Goal: Task Accomplishment & Management: Use online tool/utility

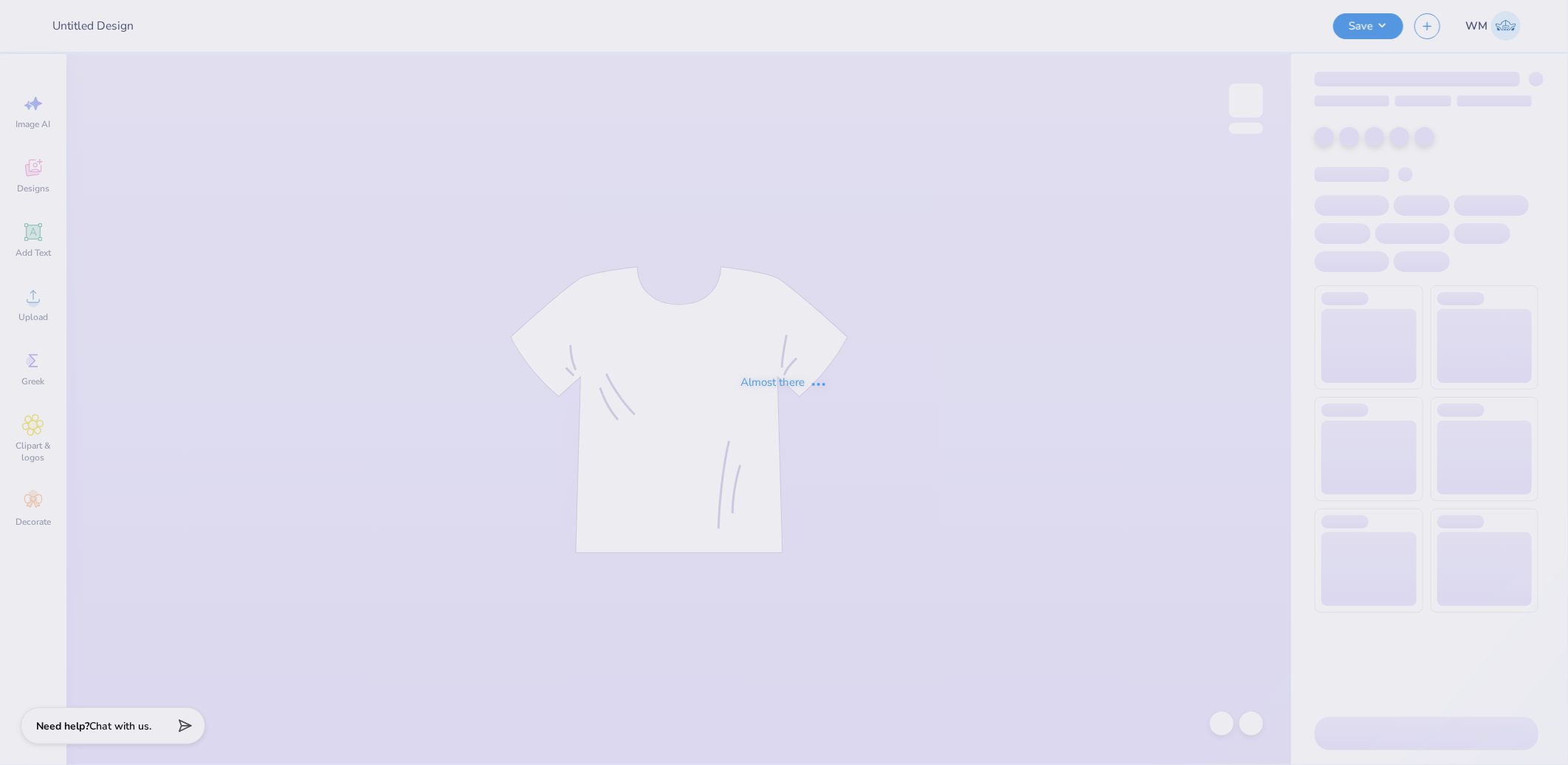
type input "SAE Parents Weekend"
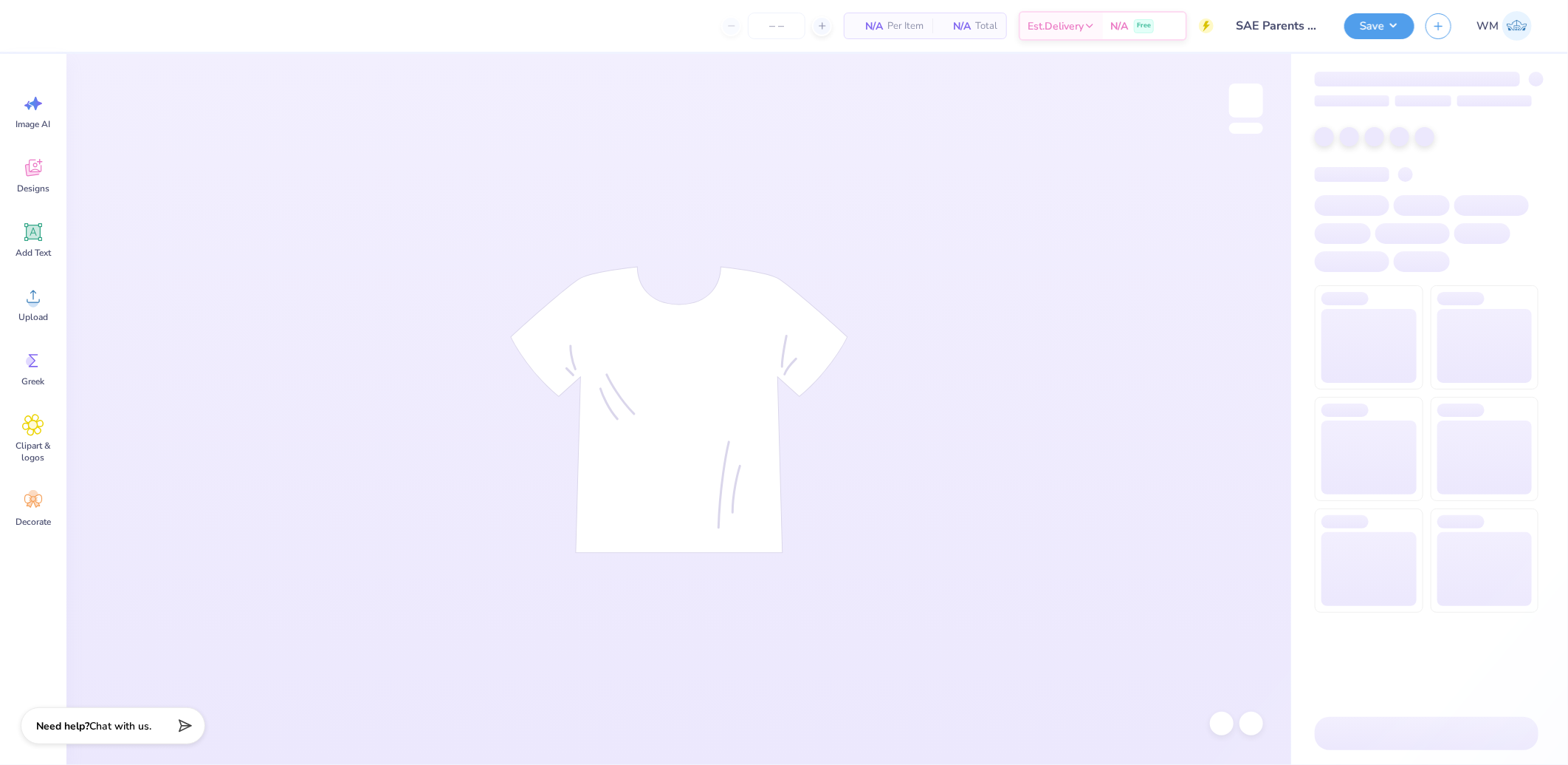
type input "36"
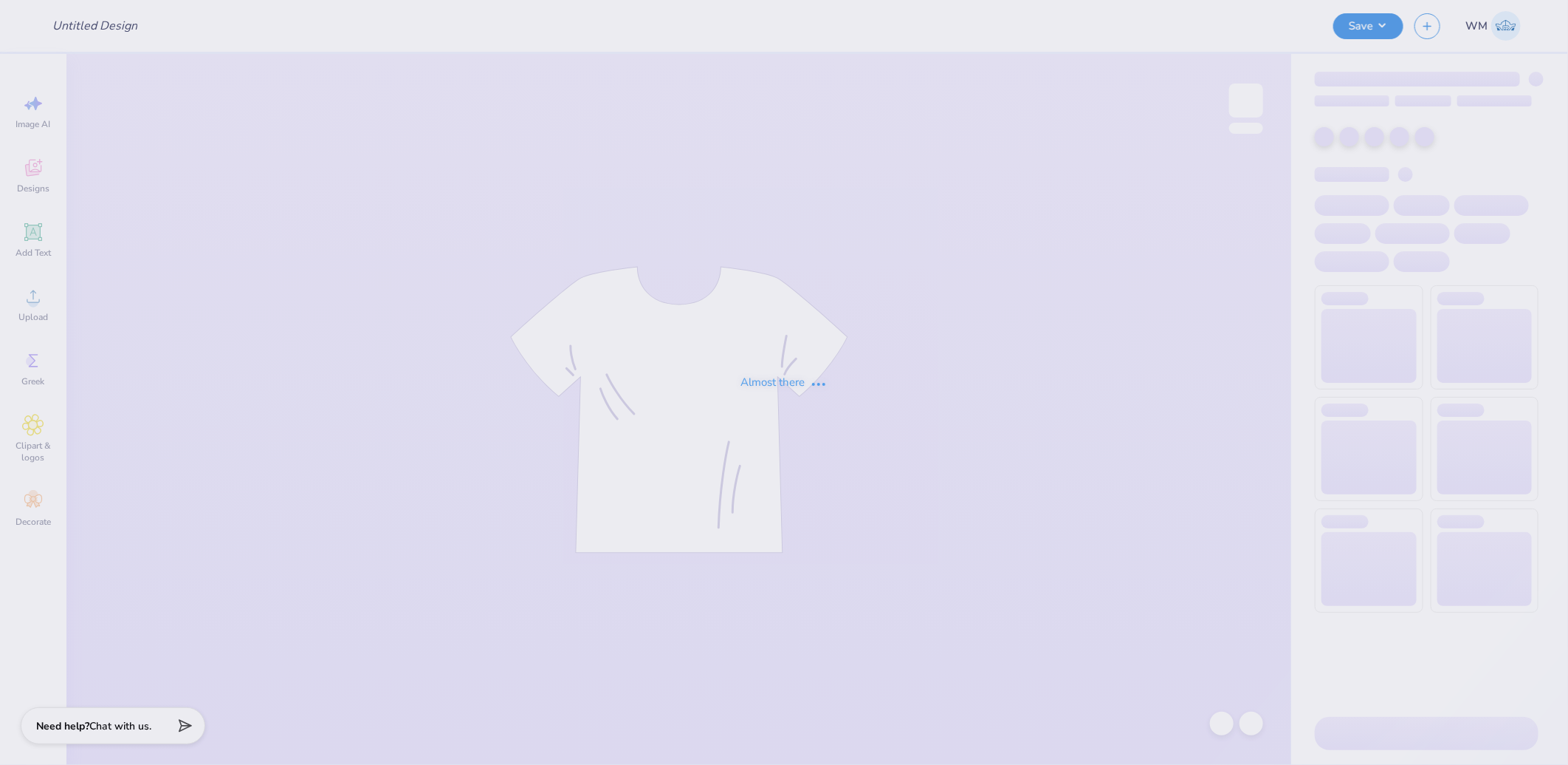
type input "SAE Parents Weekend"
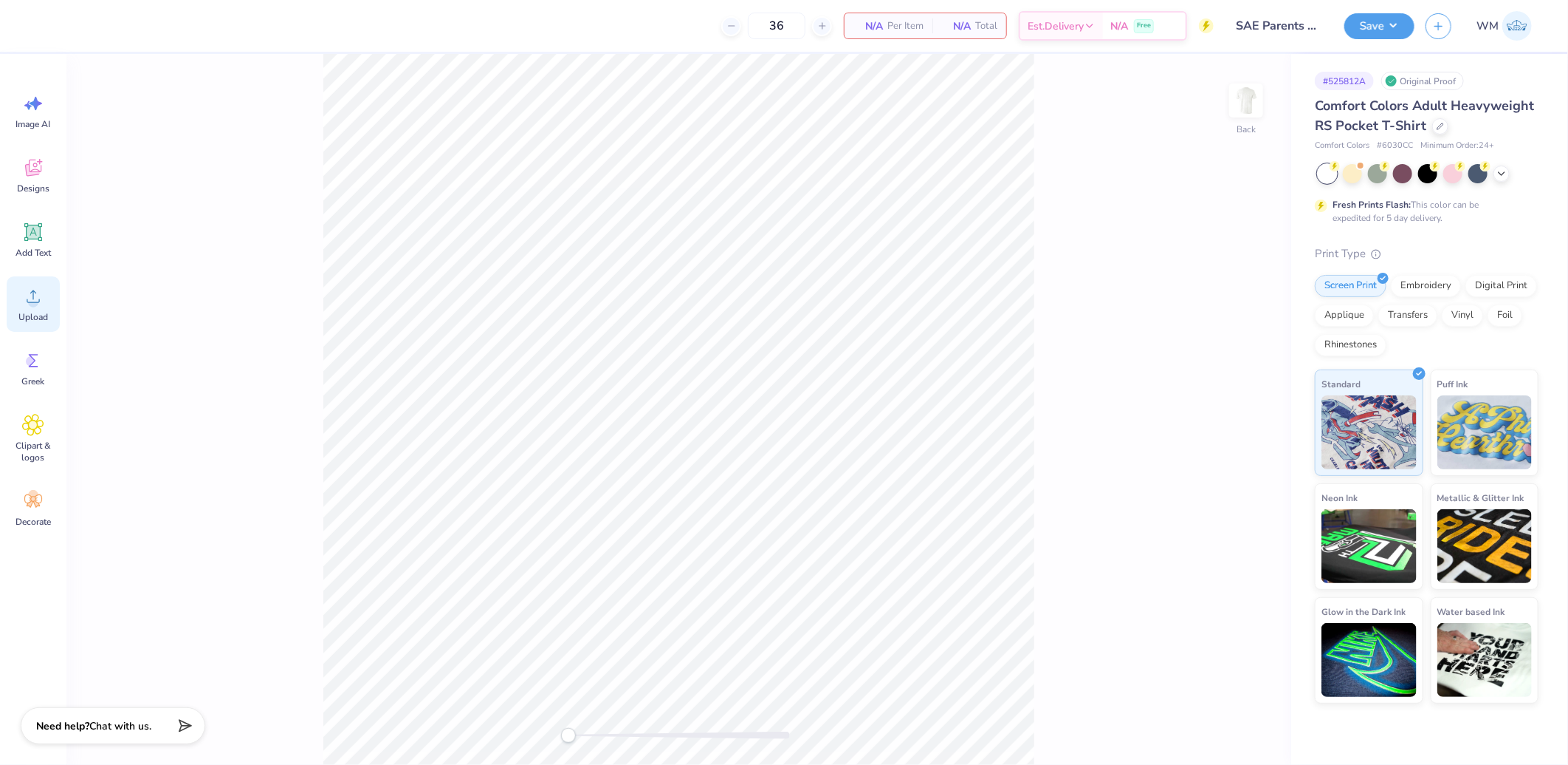
click at [31, 304] on circle at bounding box center [32, 302] width 10 height 10
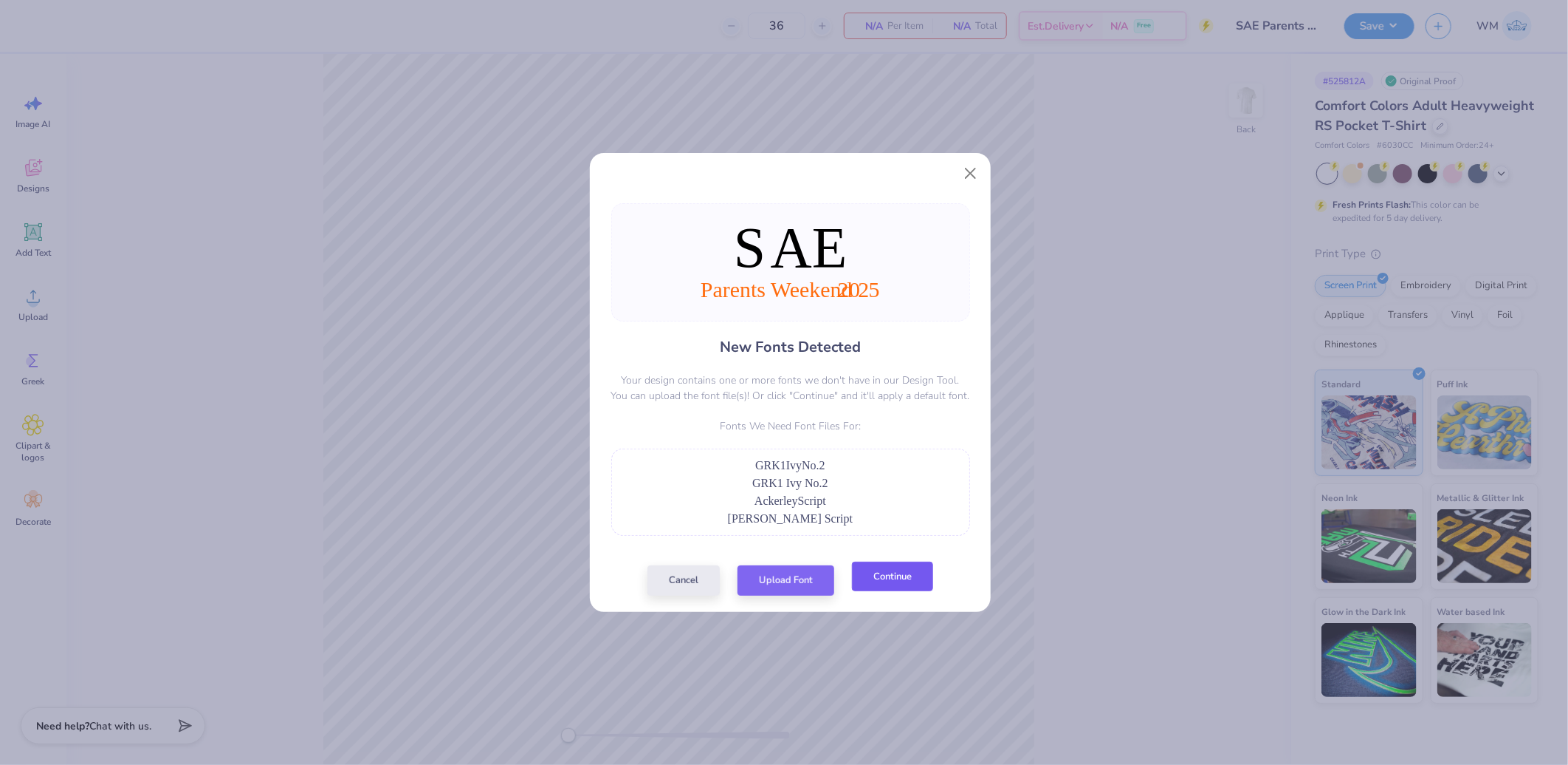
click at [872, 585] on button "Continue" at bounding box center [893, 576] width 81 height 30
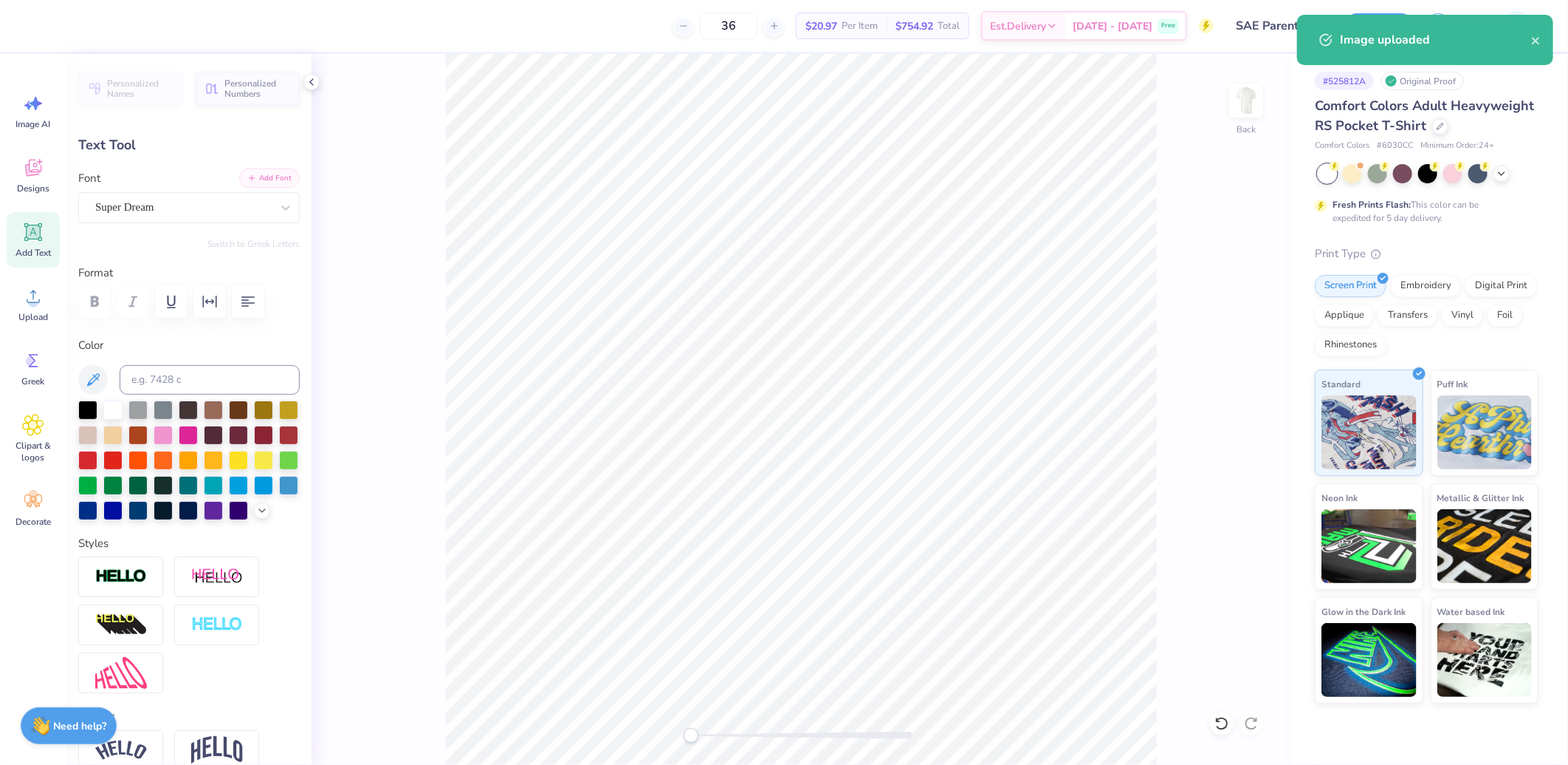
click at [271, 172] on button "Add Font" at bounding box center [270, 178] width 61 height 19
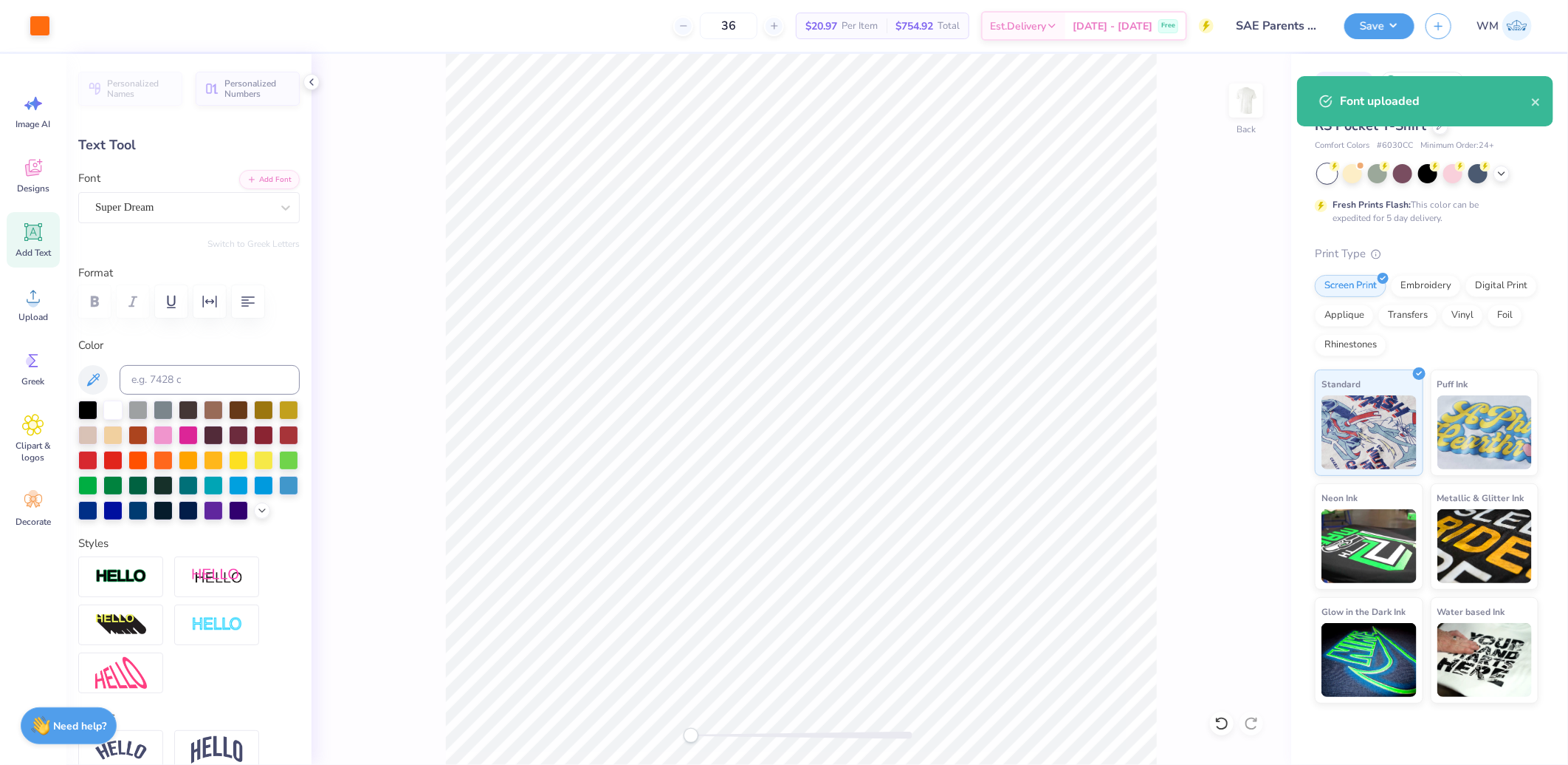
type input "3.44"
type input "0.23"
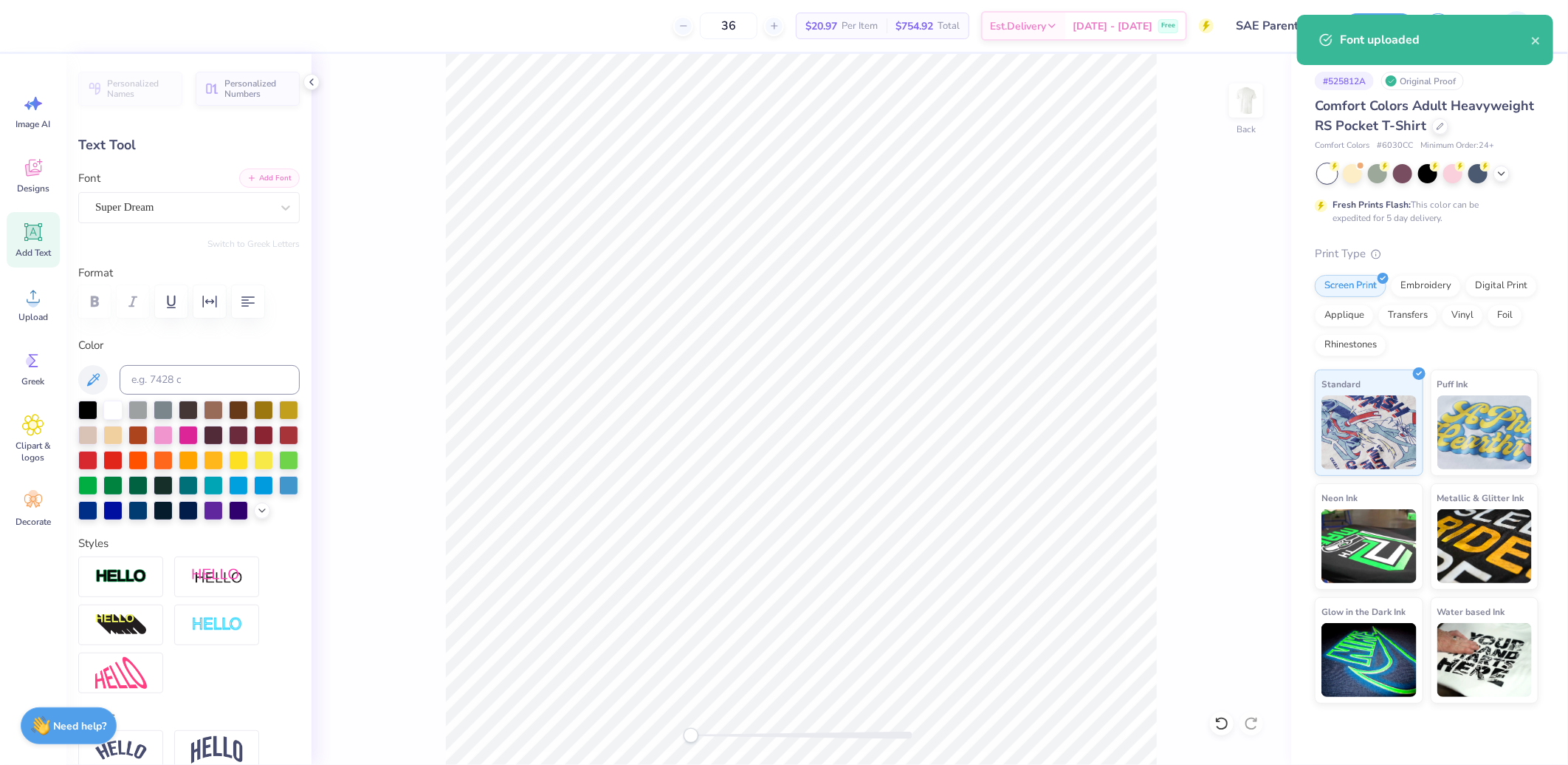
click at [273, 186] on button "Add Font" at bounding box center [270, 178] width 61 height 19
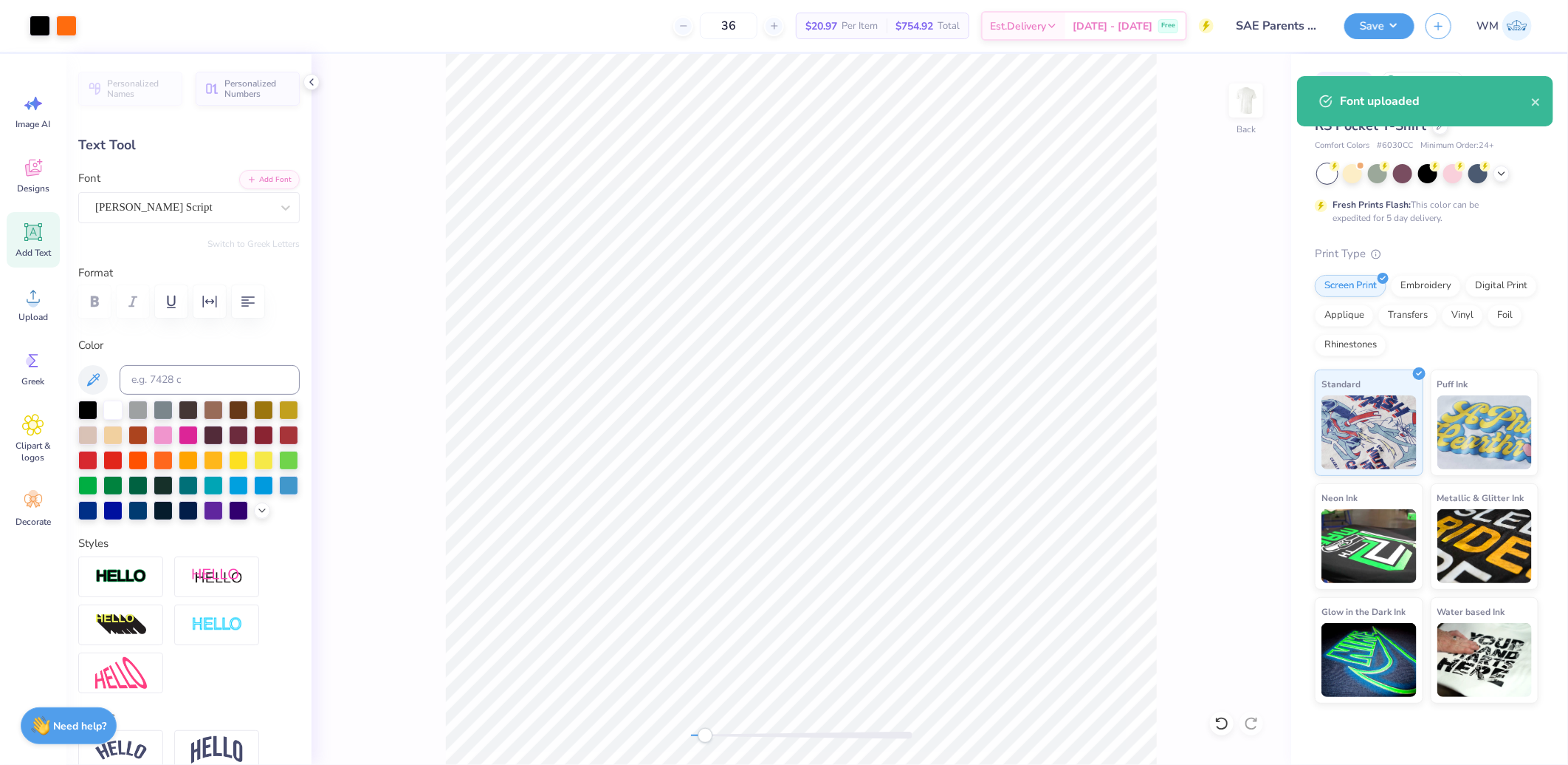
drag, startPoint x: 697, startPoint y: 735, endPoint x: 734, endPoint y: 728, distance: 37.7
click at [712, 728] on div "Accessibility label" at bounding box center [705, 735] width 15 height 15
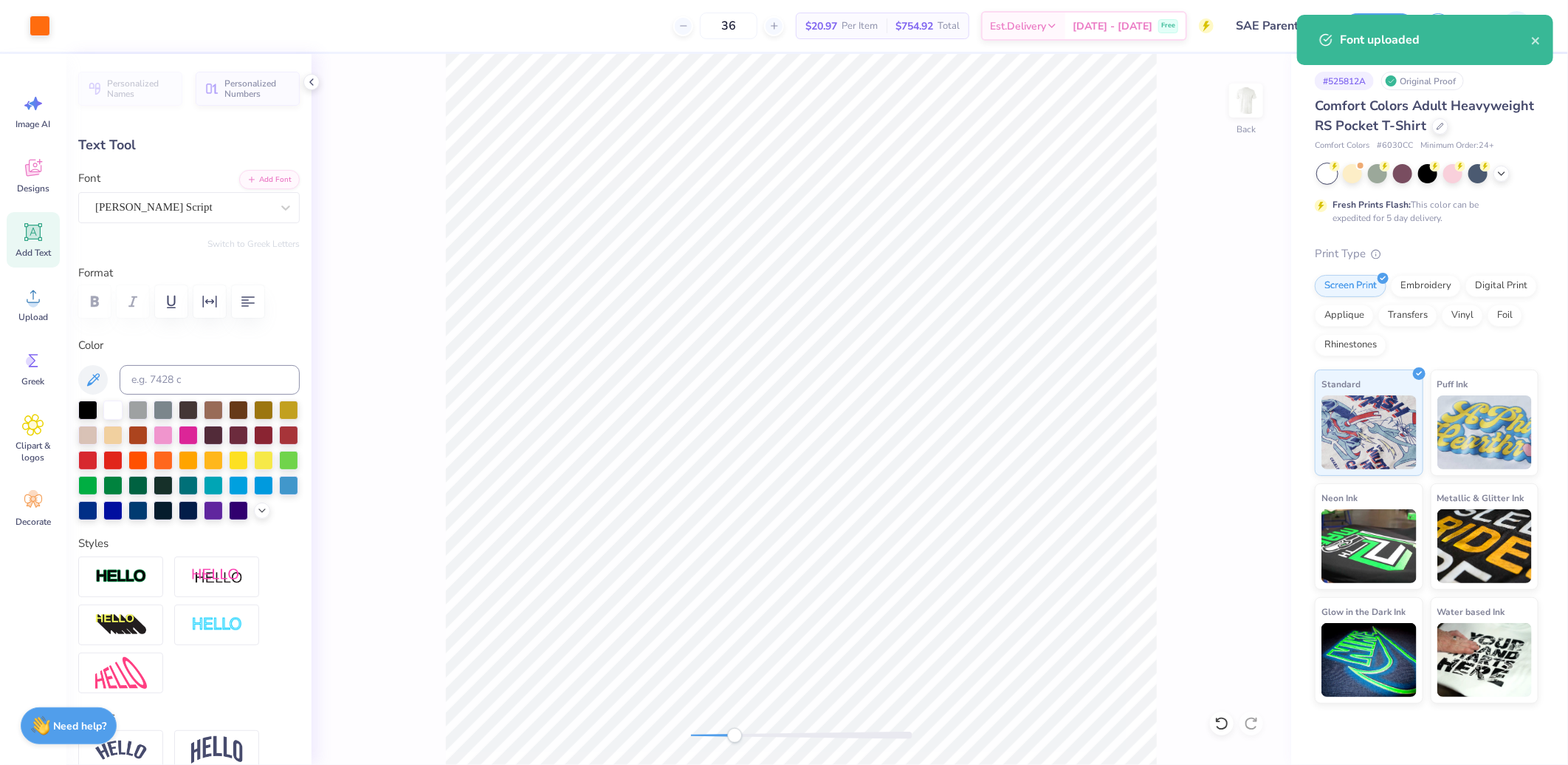
type input "2.61"
type input "0.32"
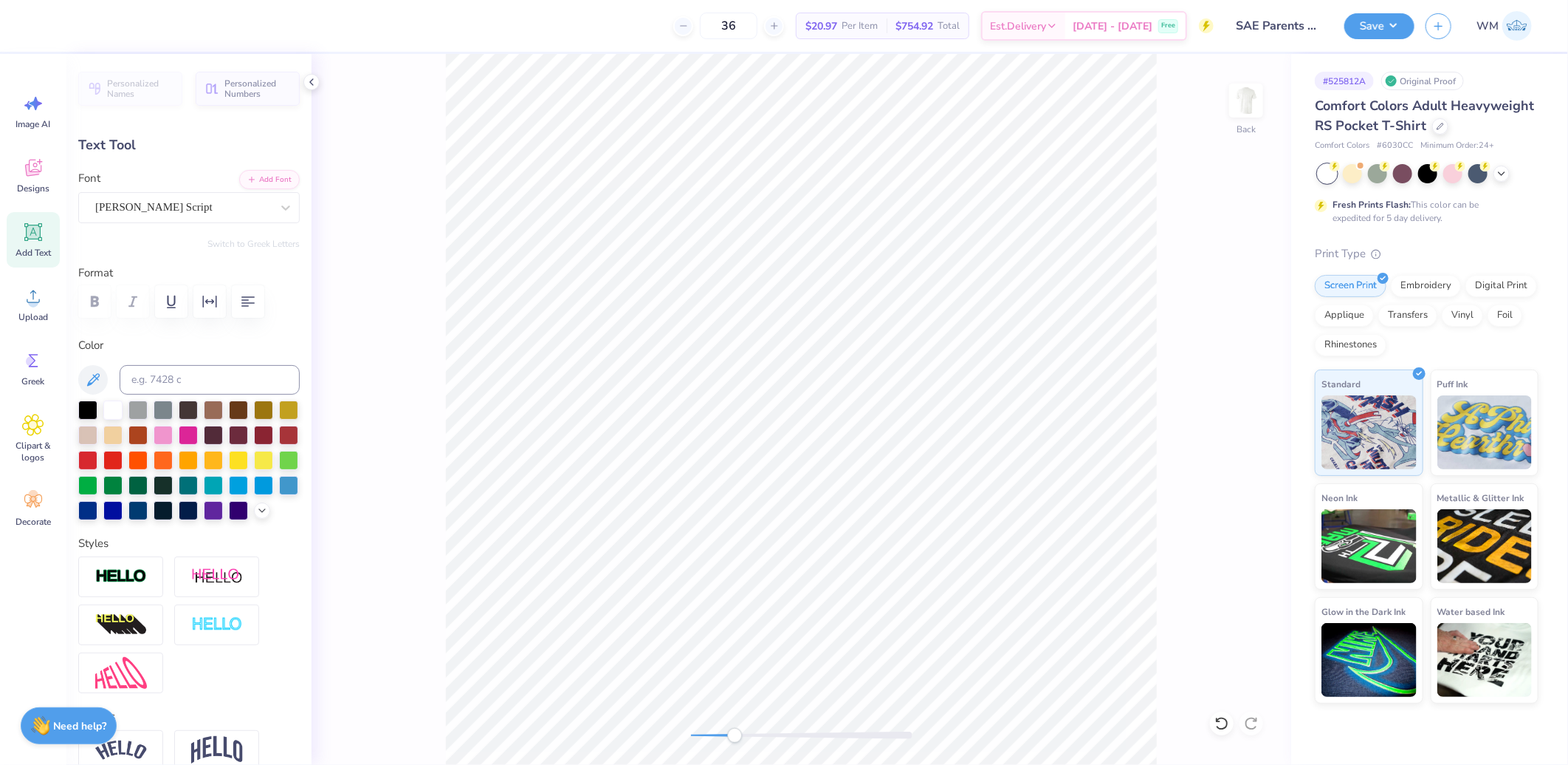
scroll to position [488, 0]
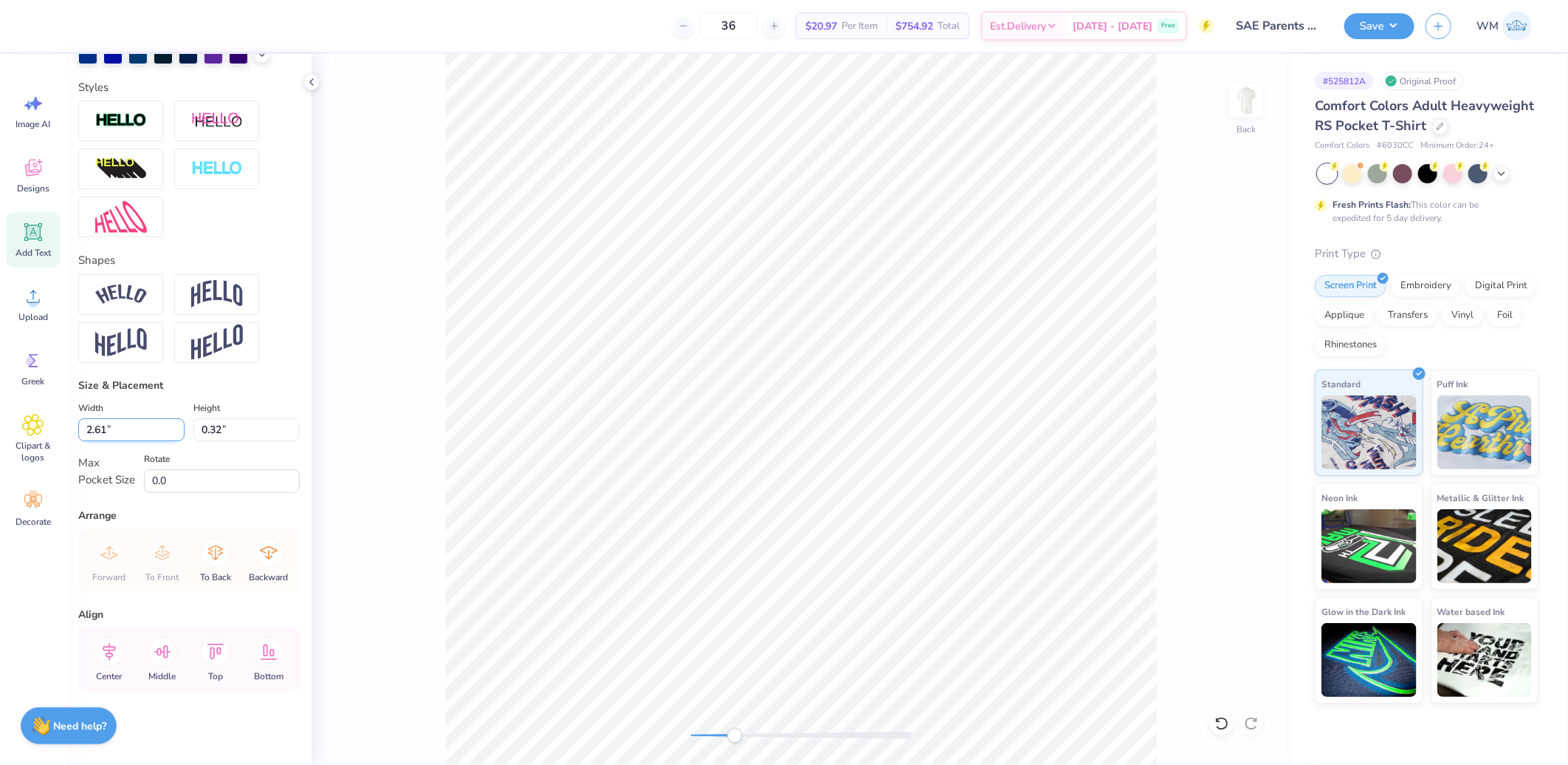
click at [145, 420] on input "2.61" at bounding box center [132, 429] width 107 height 23
type input "3.50"
type input "0.43"
click at [103, 652] on icon at bounding box center [110, 652] width 29 height 29
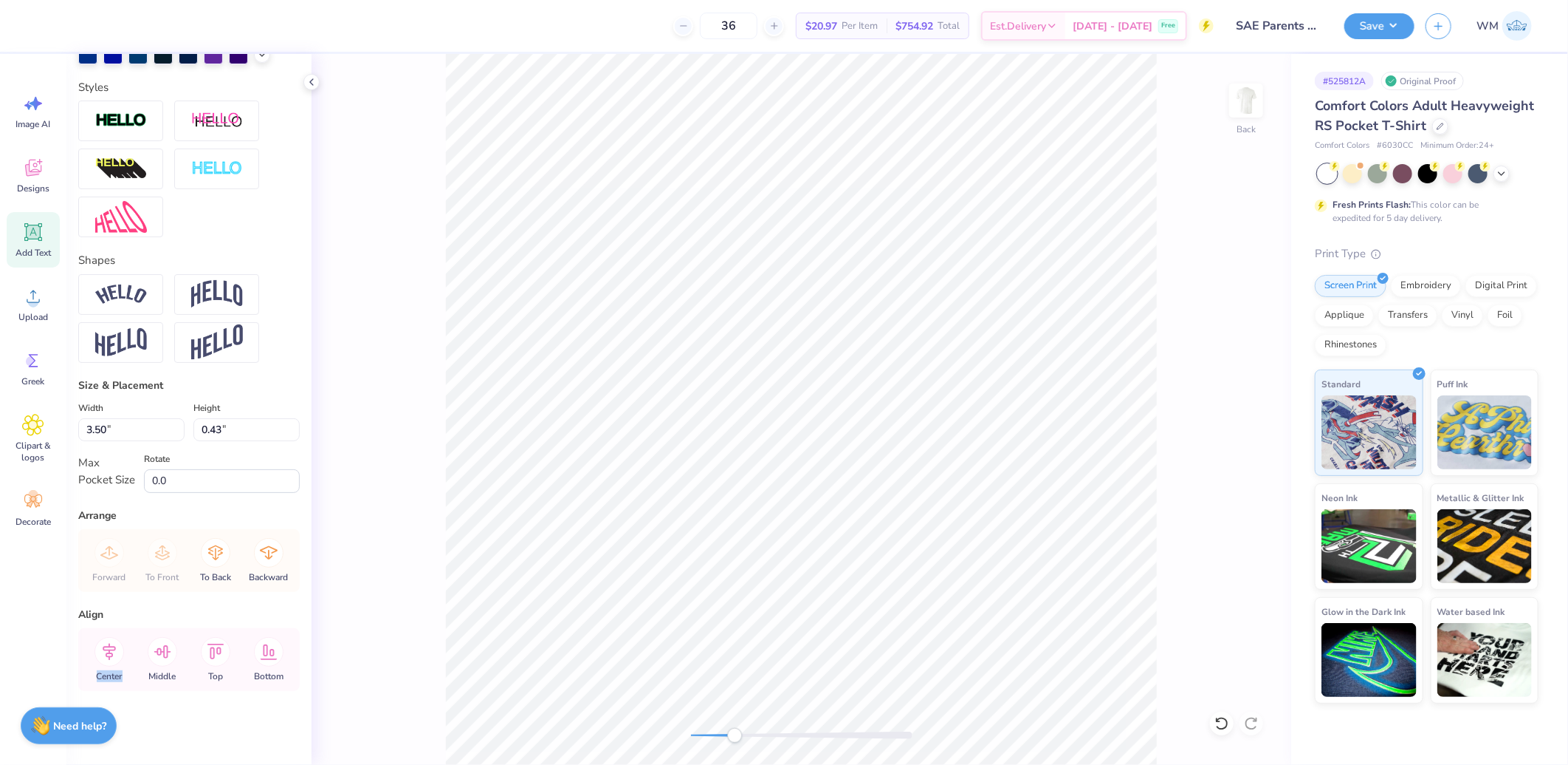
scroll to position [481, 0]
type input "1.62"
type input "0.61"
type input "2.49"
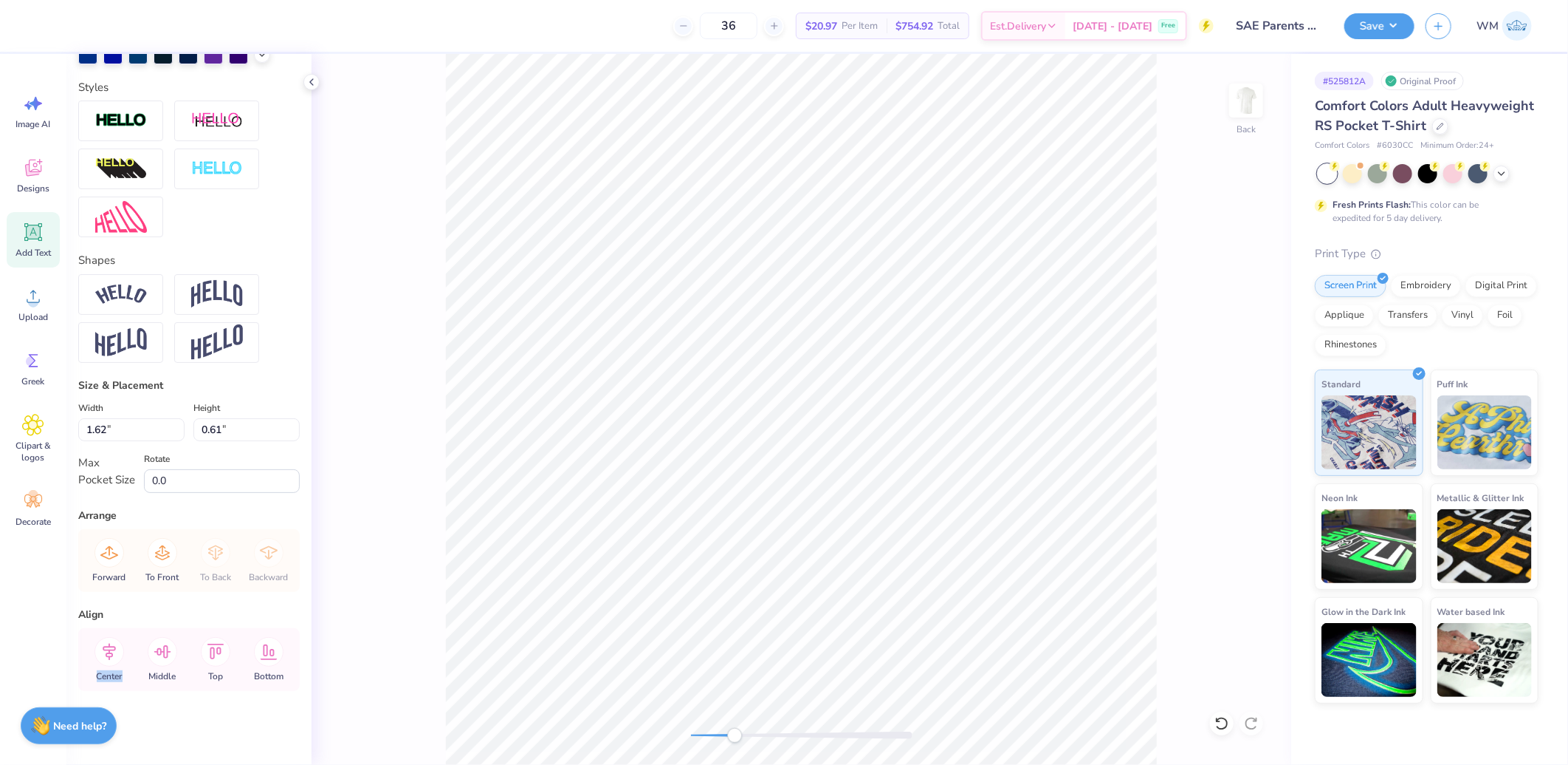
type input "0.94"
click at [103, 653] on icon at bounding box center [110, 652] width 29 height 29
type input "3.50"
type input "0.43"
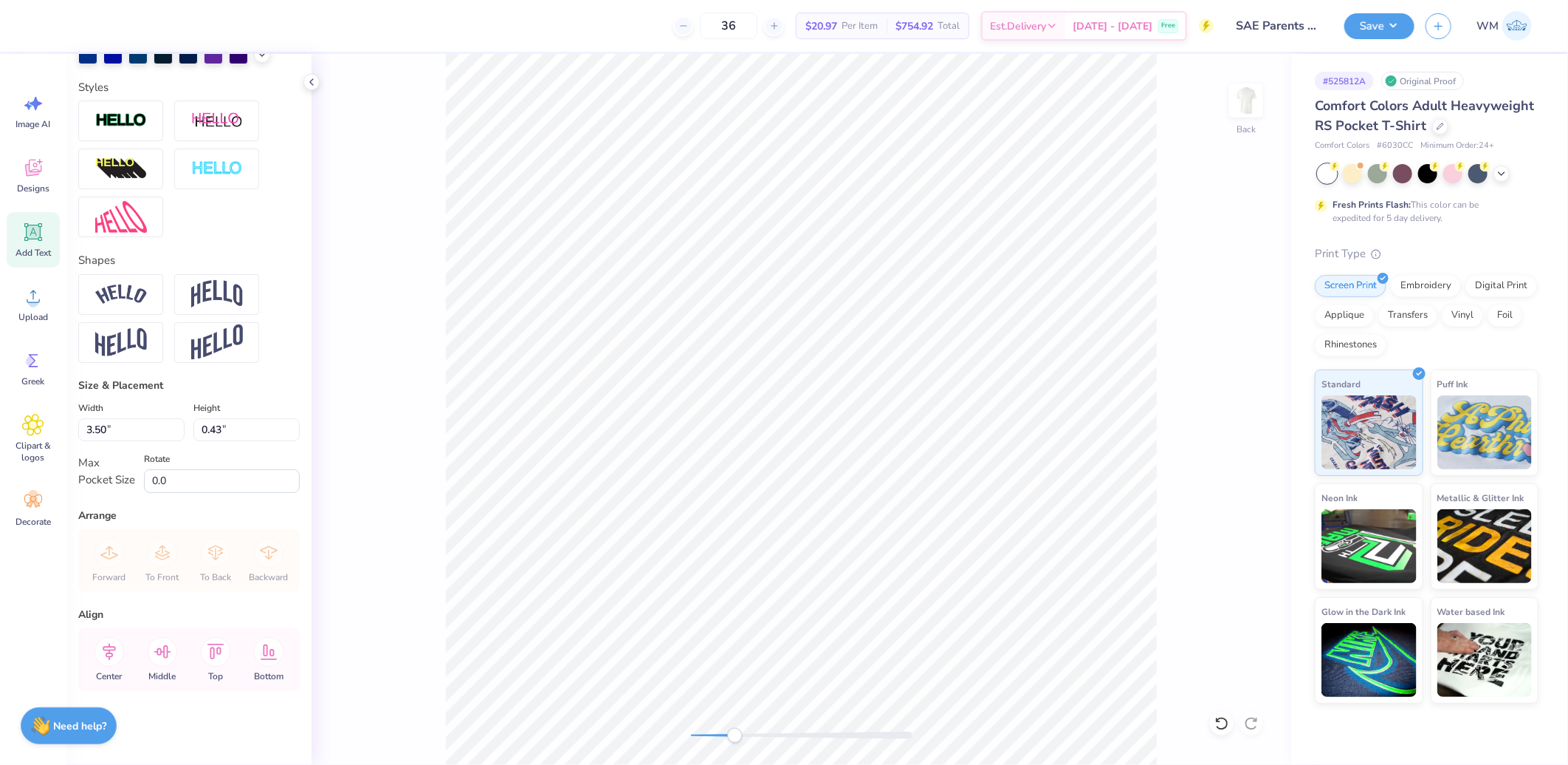
scroll to position [34, 2]
type textarea "Parents Weekend 2025"
type input "1.30"
type input "1.41"
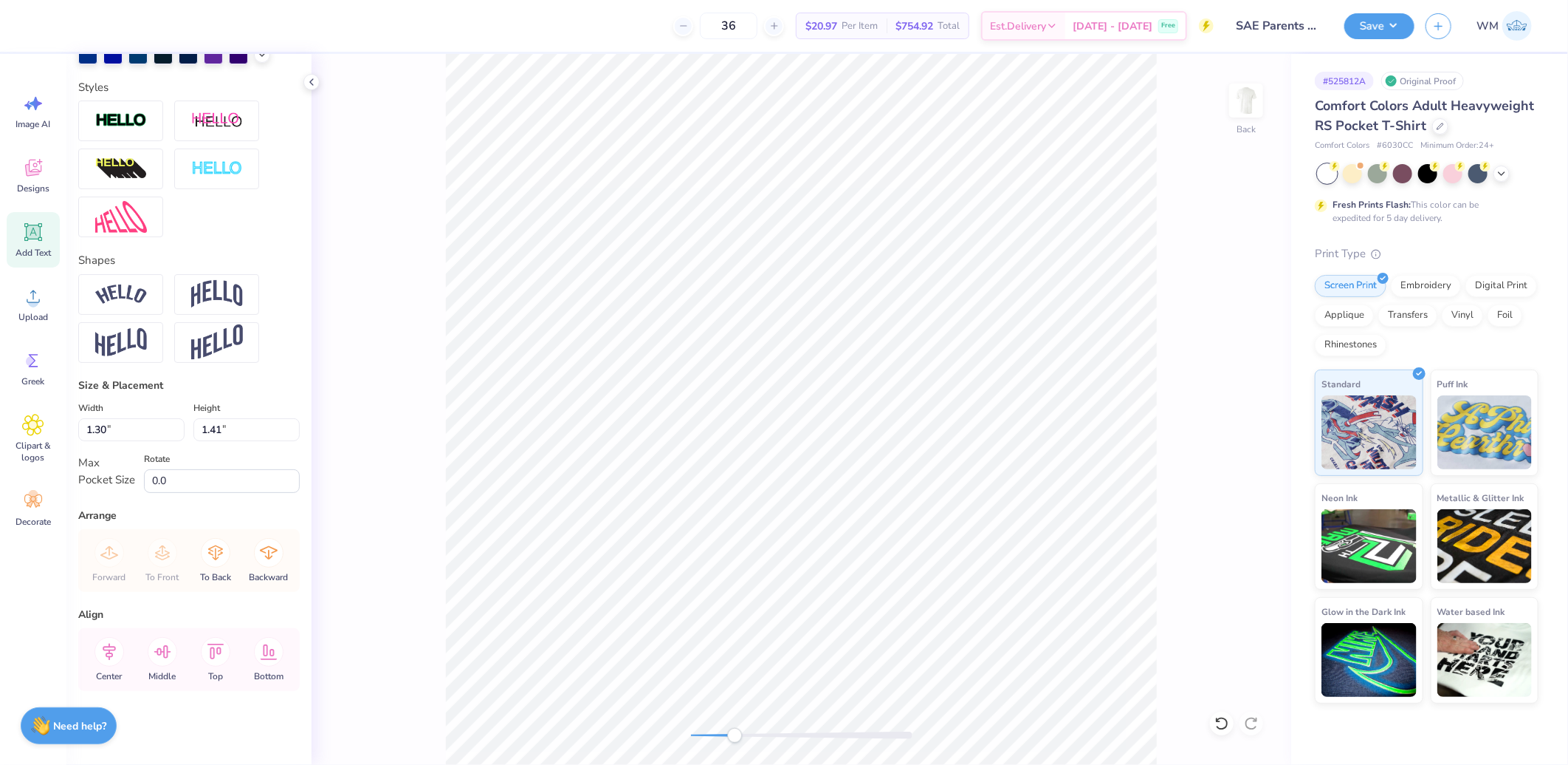
scroll to position [0, 0]
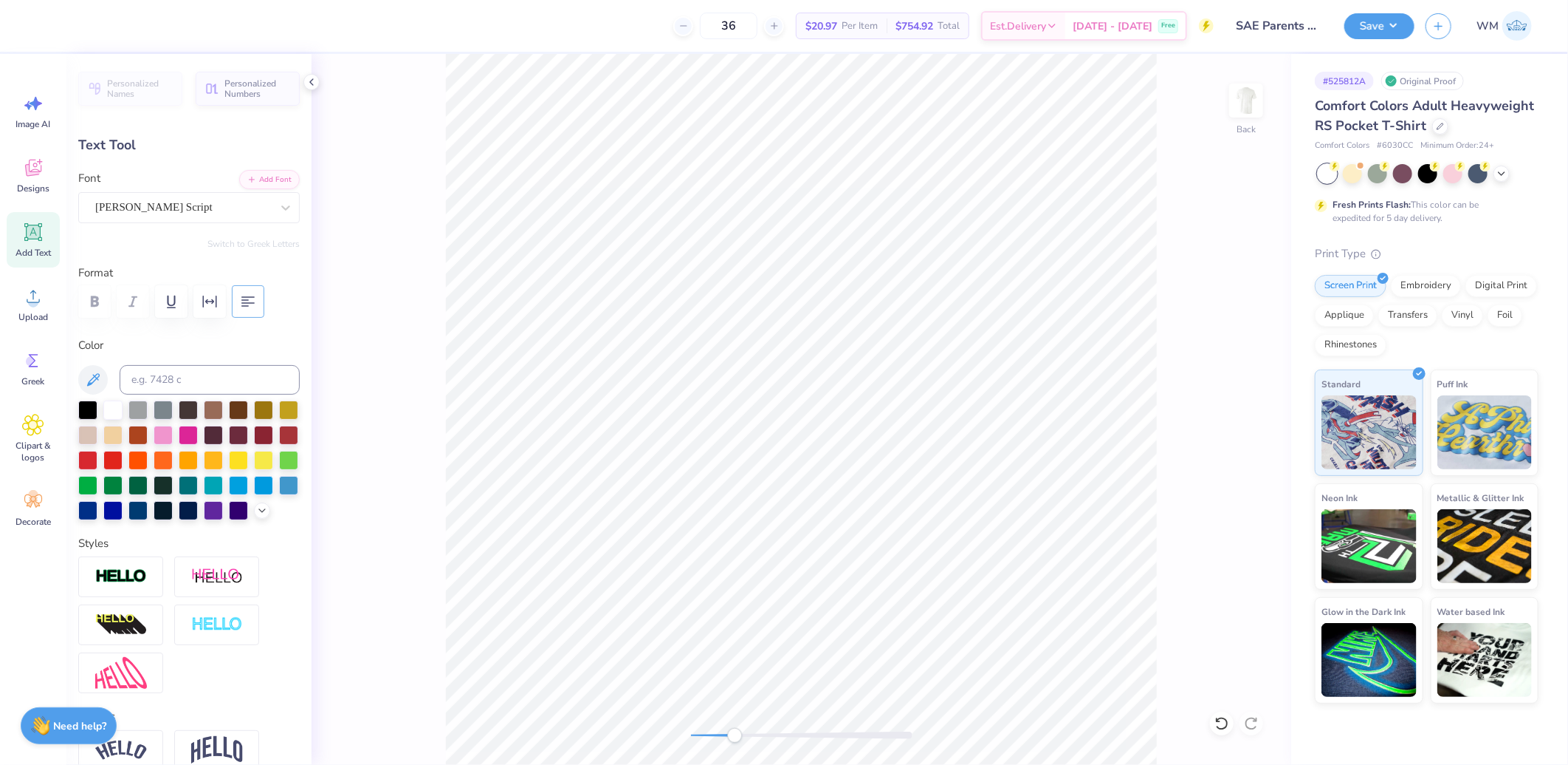
click at [252, 305] on icon "button" at bounding box center [248, 301] width 17 height 17
type input "2.49"
type input "0.94"
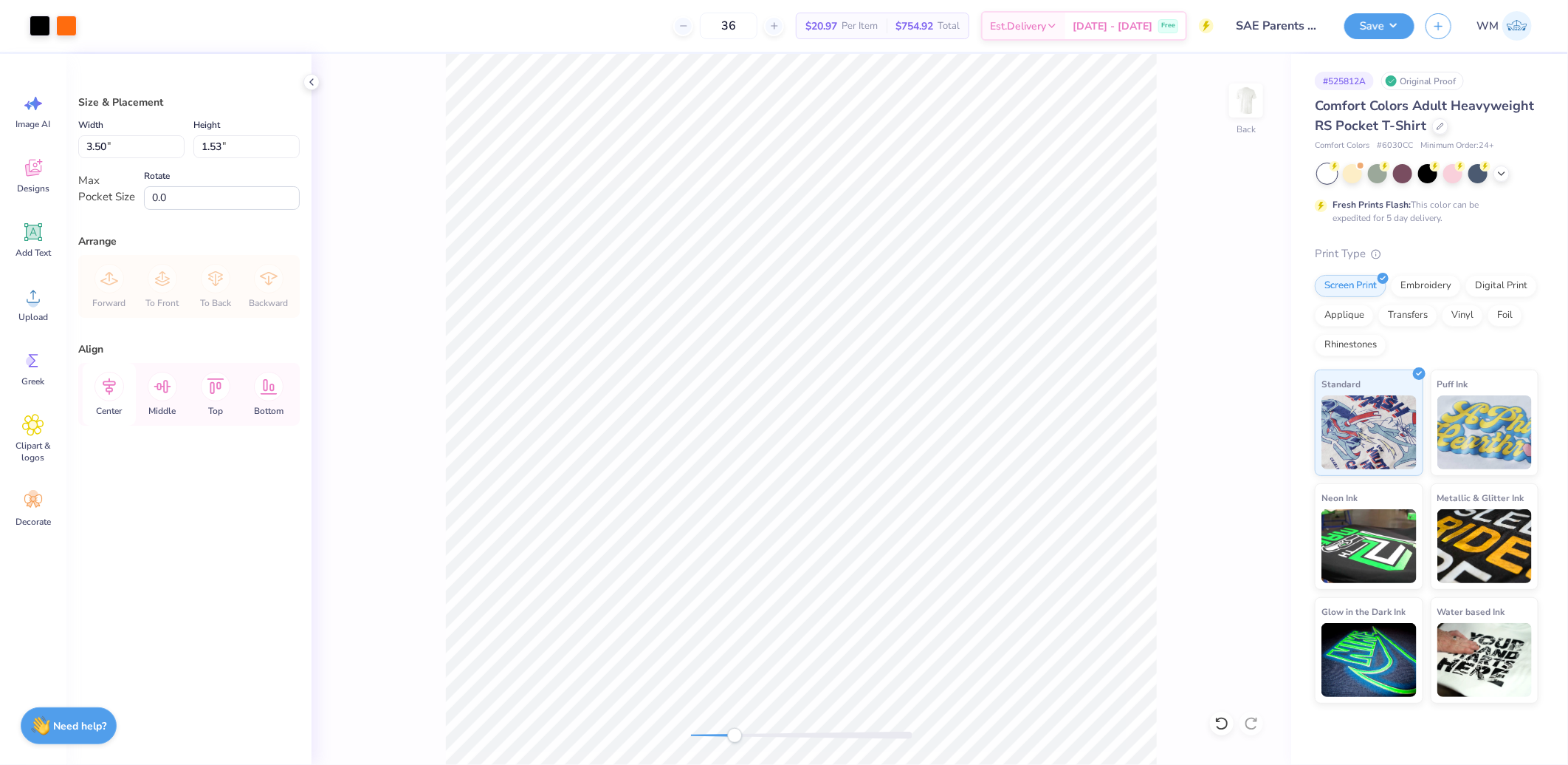
click at [106, 383] on icon at bounding box center [110, 387] width 29 height 29
click at [160, 388] on icon at bounding box center [163, 386] width 17 height 13
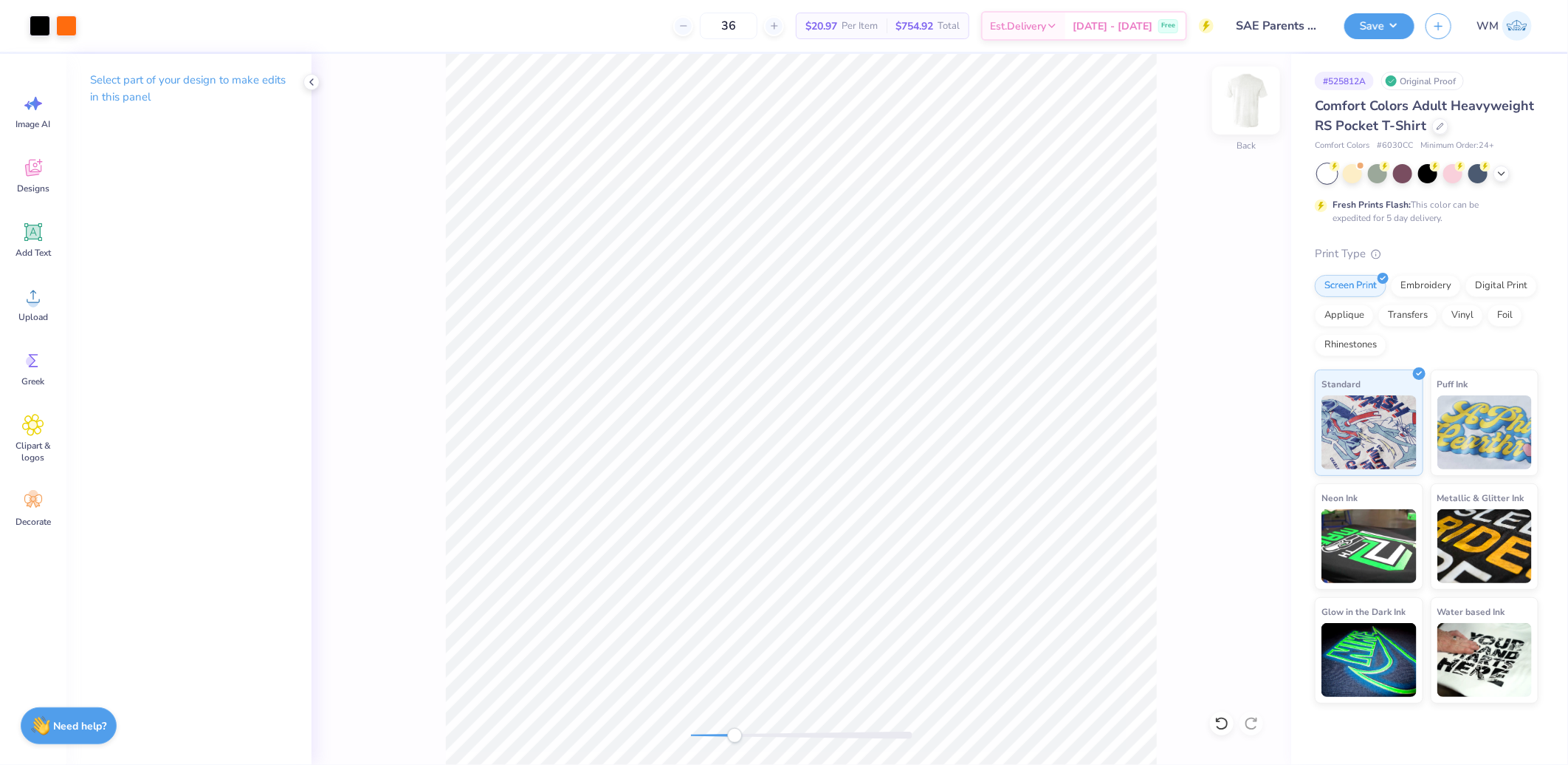
click at [1253, 101] on img at bounding box center [1246, 100] width 59 height 59
click at [1254, 99] on img at bounding box center [1246, 100] width 59 height 59
click at [1237, 116] on img at bounding box center [1246, 100] width 59 height 59
click at [583, 726] on div "Front" at bounding box center [801, 410] width 980 height 711
click at [19, 297] on div "Upload" at bounding box center [33, 304] width 53 height 55
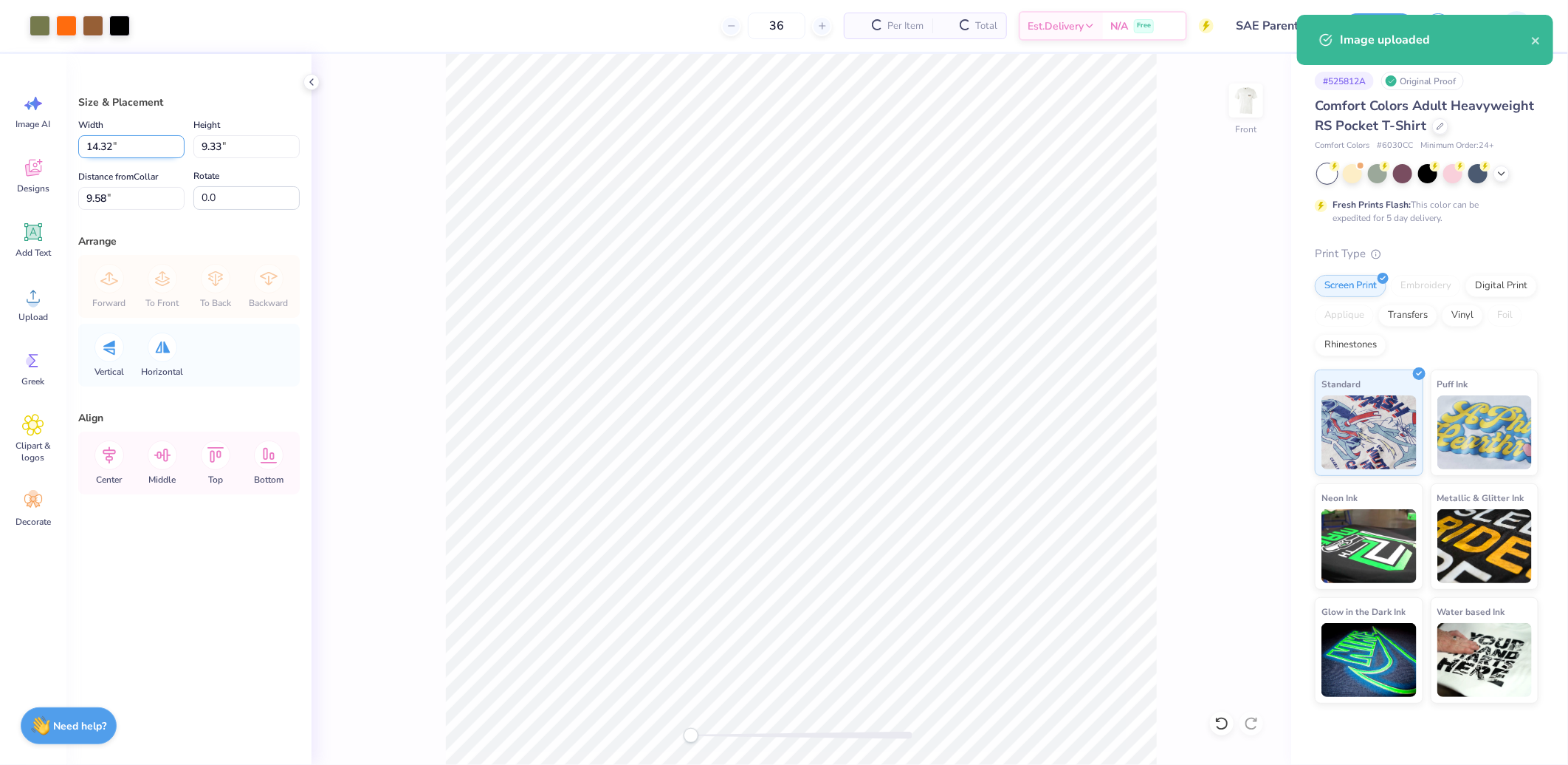
click at [121, 149] on input "14.32" at bounding box center [132, 146] width 107 height 23
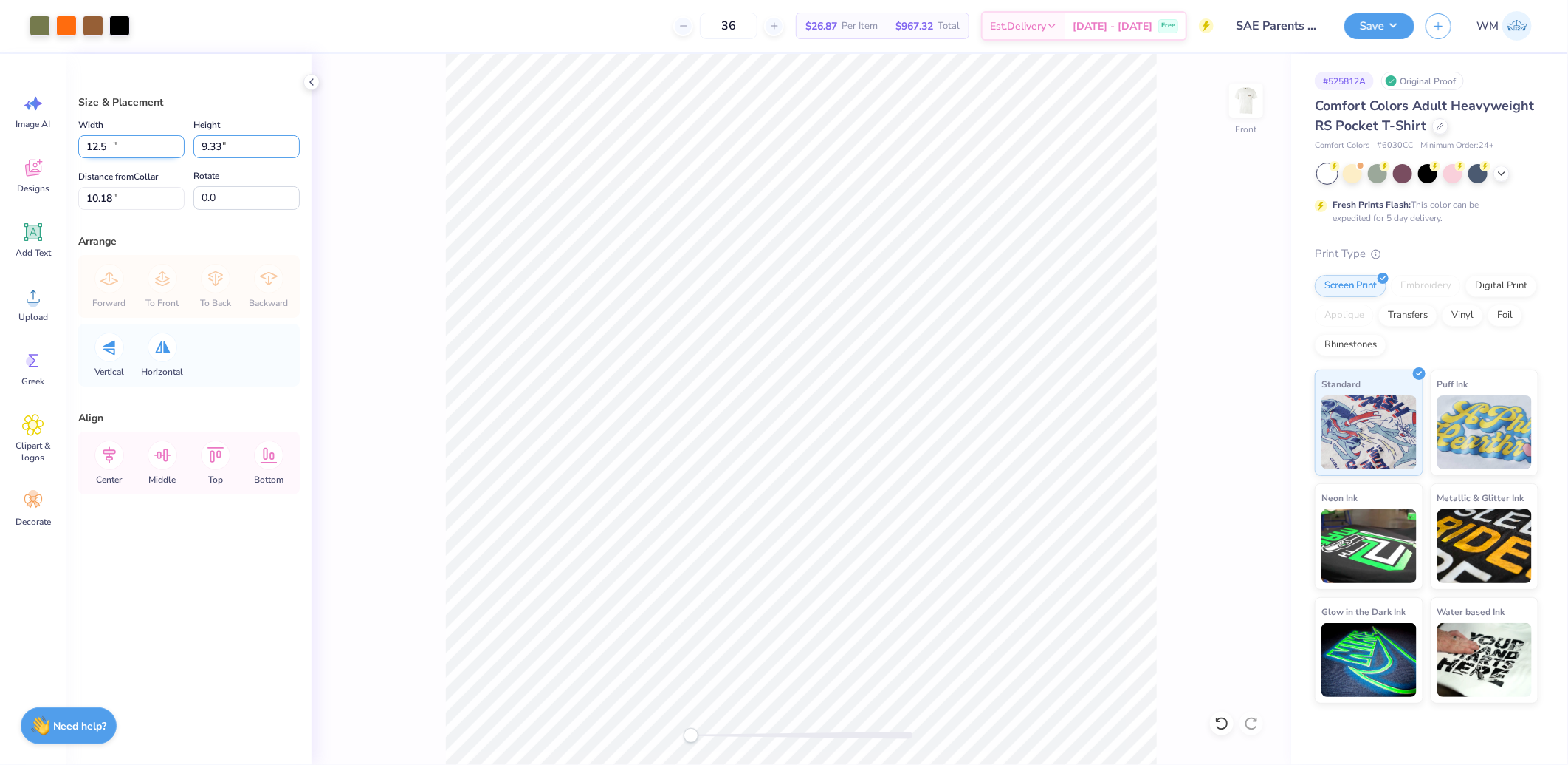
type input "12.50"
type input "8.15"
click at [129, 191] on input "10.18" at bounding box center [132, 198] width 107 height 23
type input "3"
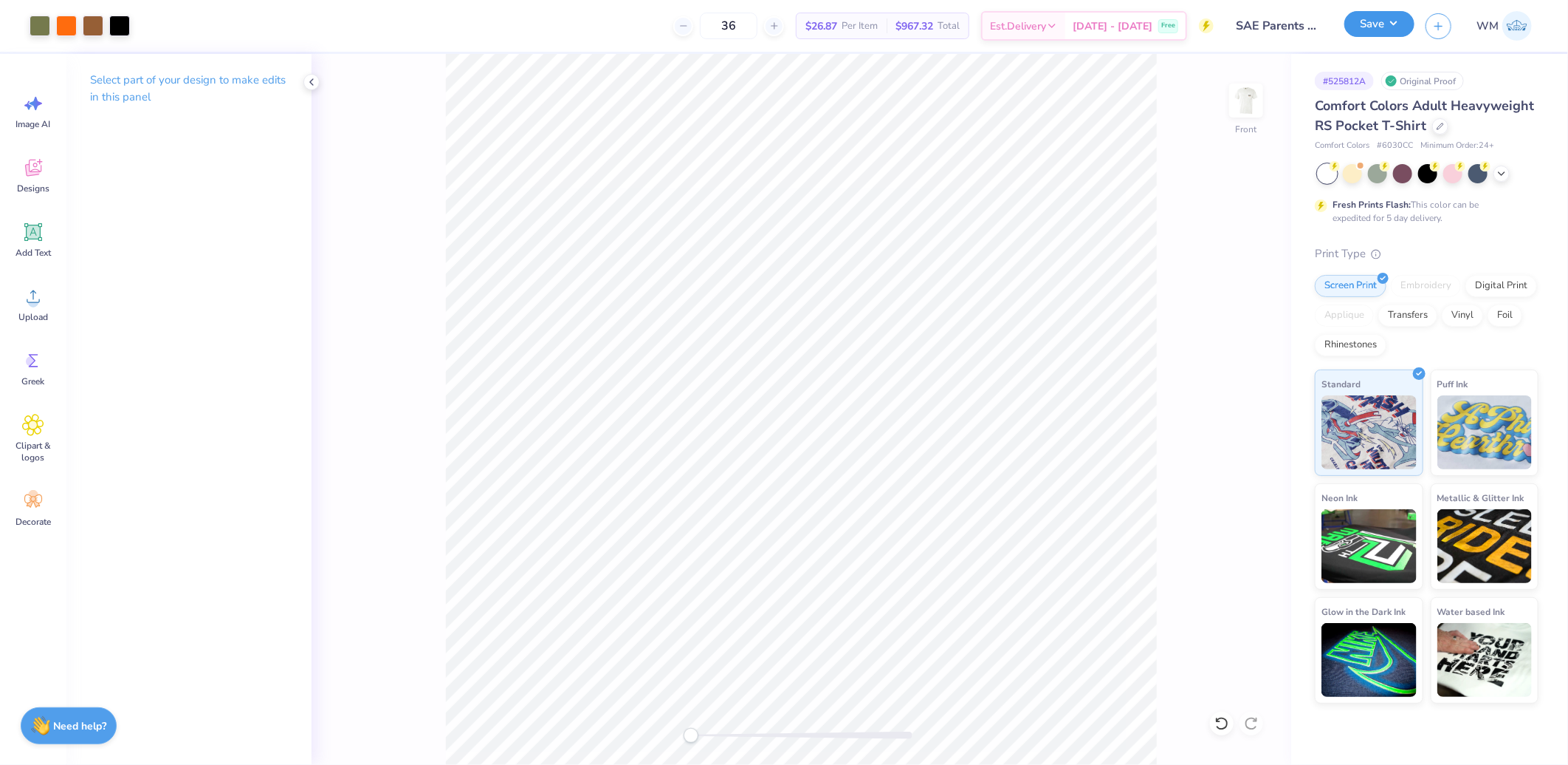
click at [1393, 20] on button "Save" at bounding box center [1379, 24] width 70 height 26
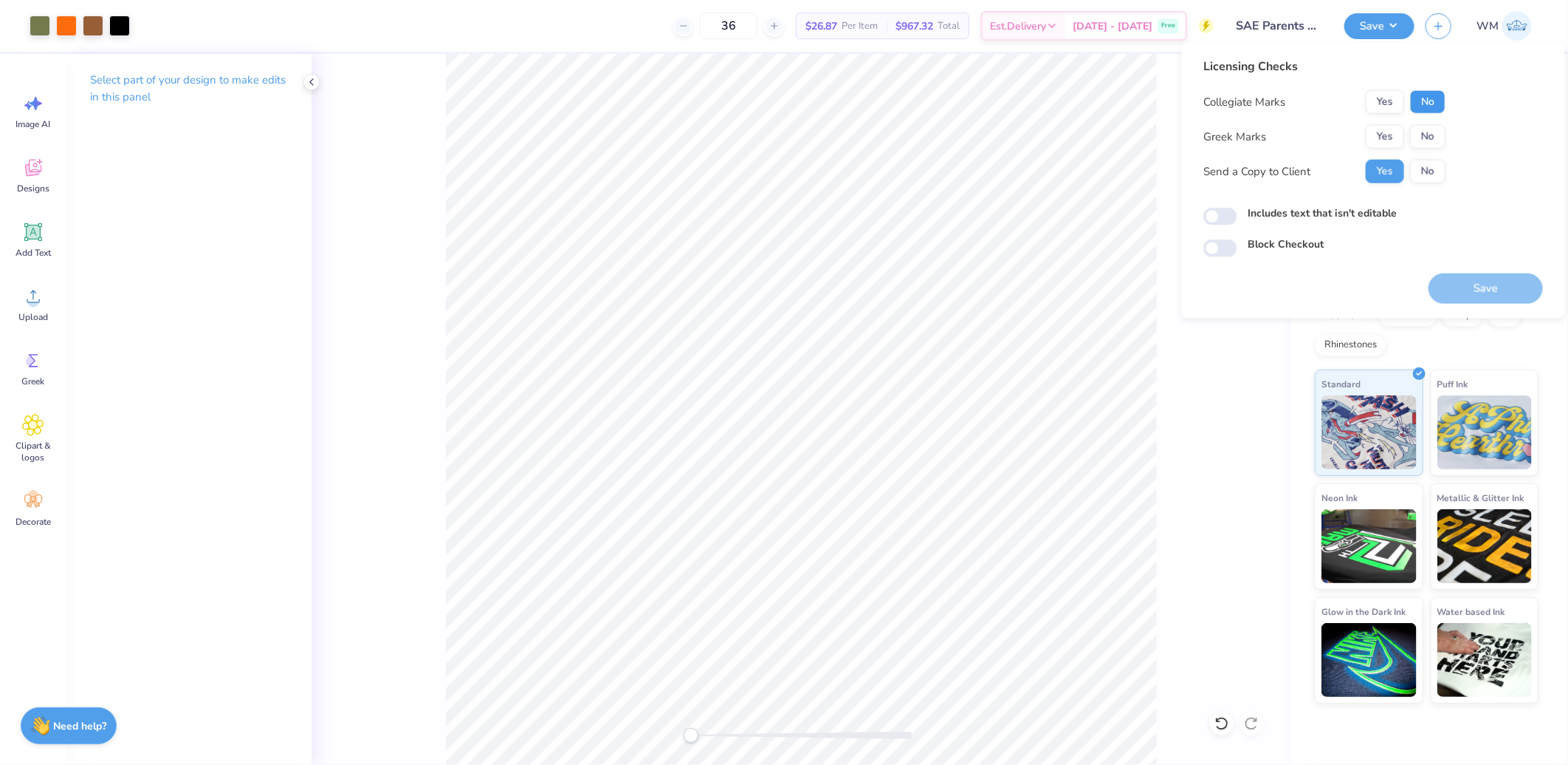
click at [1426, 100] on button "No" at bounding box center [1428, 102] width 36 height 24
click at [1389, 132] on button "Yes" at bounding box center [1386, 137] width 39 height 24
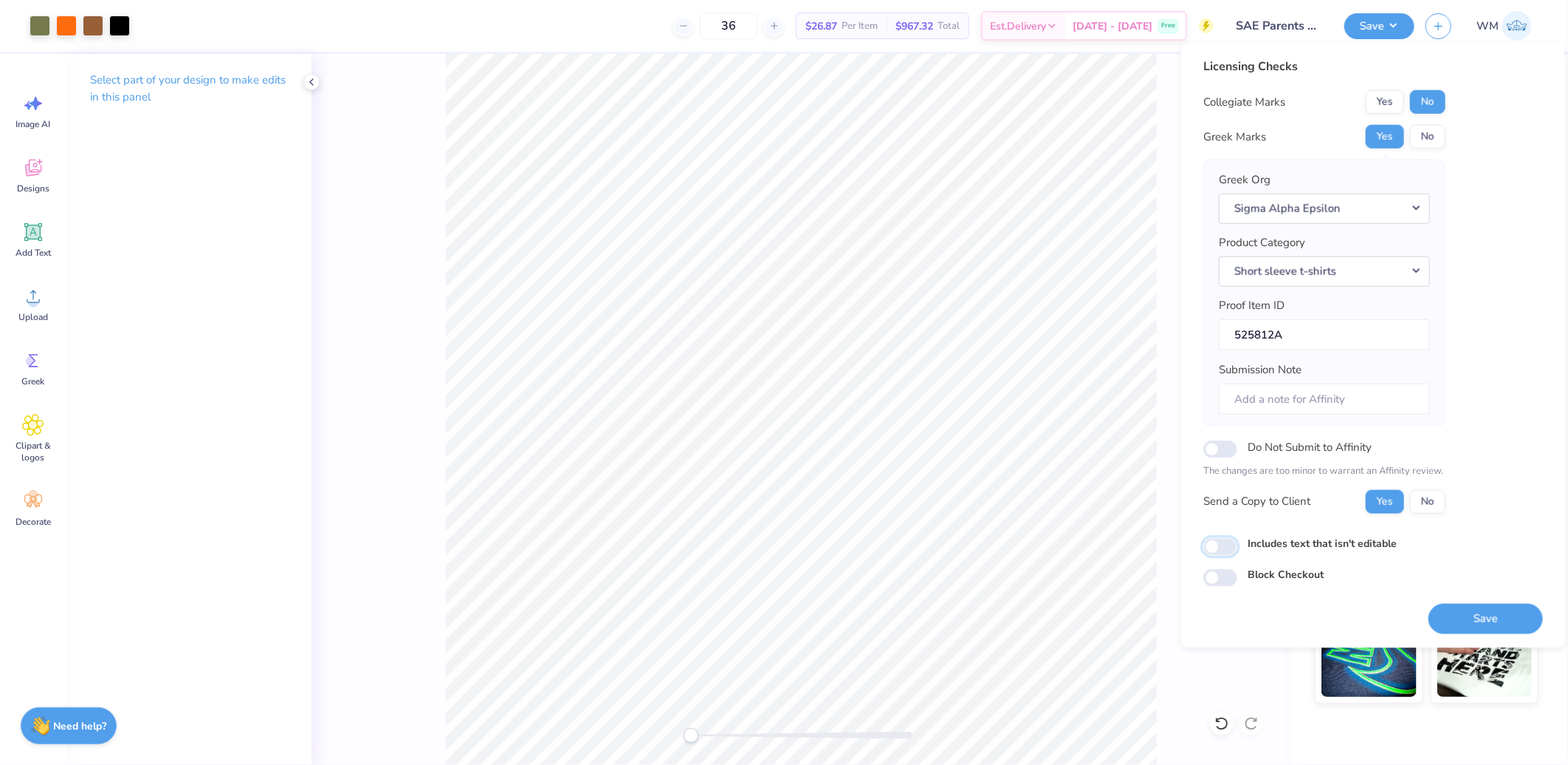
click at [1232, 541] on input "Includes text that isn't editable" at bounding box center [1220, 546] width 34 height 17
checkbox input "true"
click at [1516, 624] on button "Save" at bounding box center [1486, 618] width 114 height 30
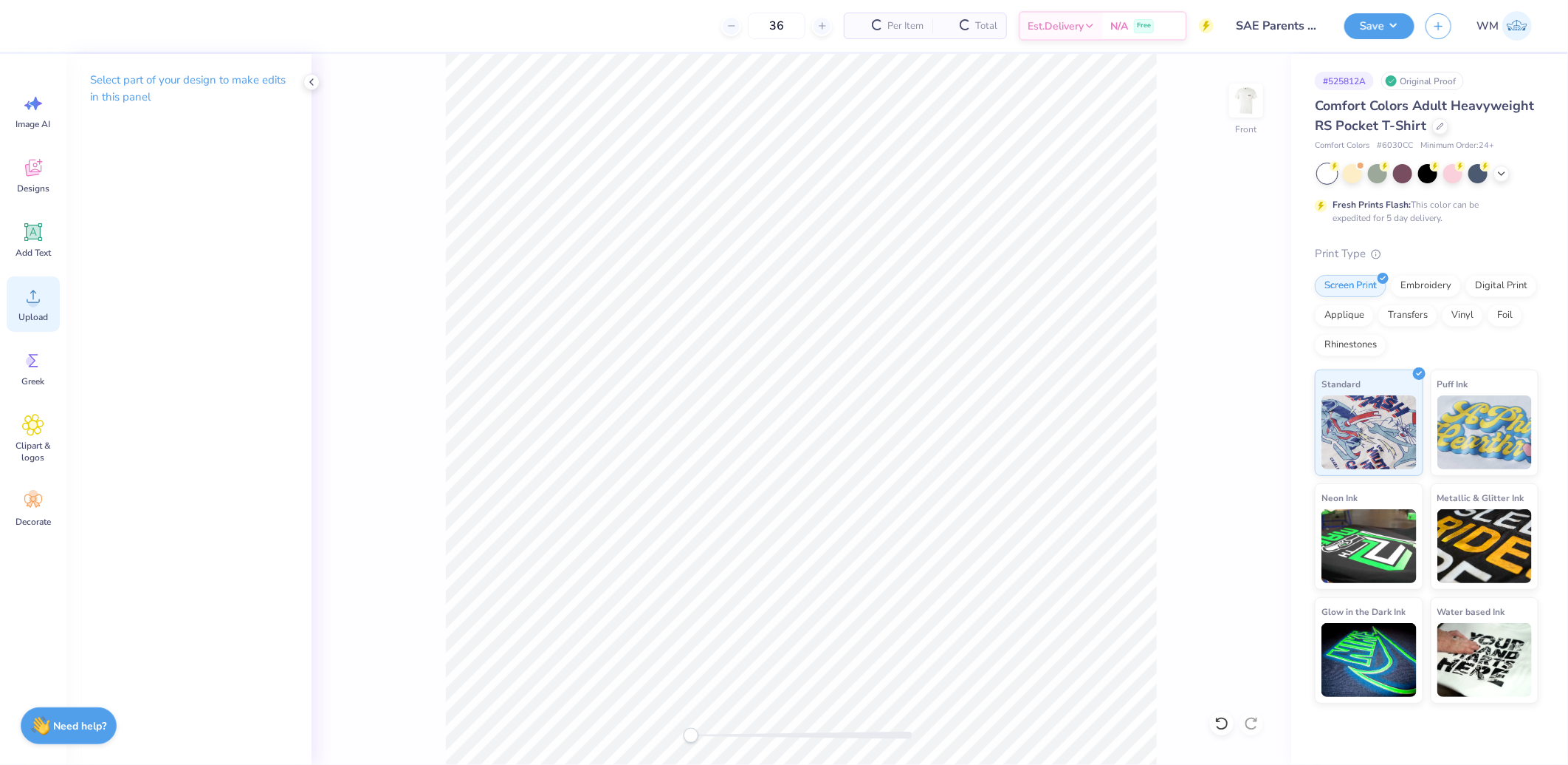
click at [22, 291] on icon at bounding box center [33, 296] width 22 height 22
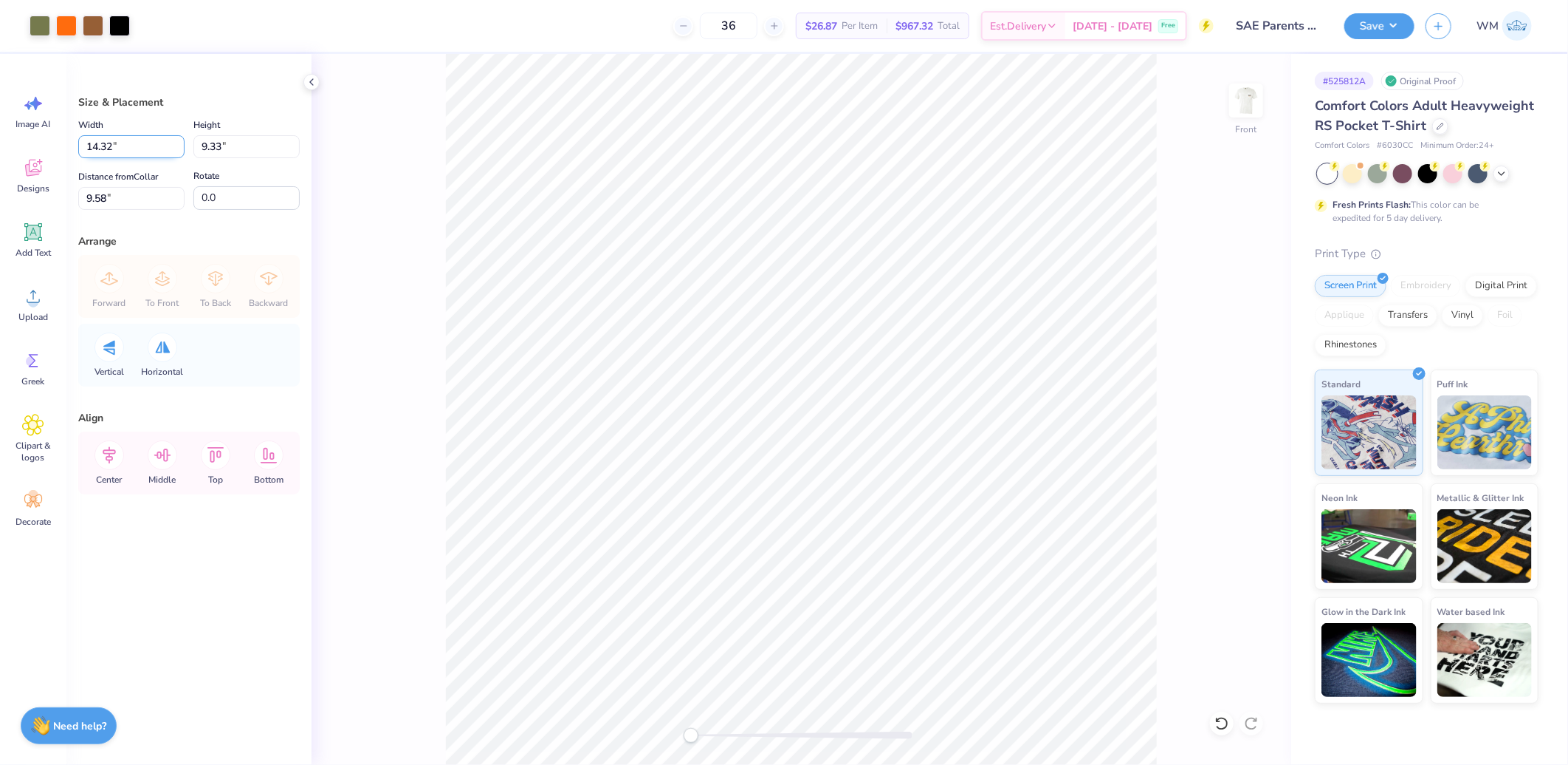
click at [123, 144] on input "14.32" at bounding box center [132, 146] width 107 height 23
type input "12.50"
type input "8.15"
drag, startPoint x: 129, startPoint y: 193, endPoint x: 181, endPoint y: 208, distance: 54.1
click at [129, 193] on input "10.18" at bounding box center [132, 198] width 107 height 23
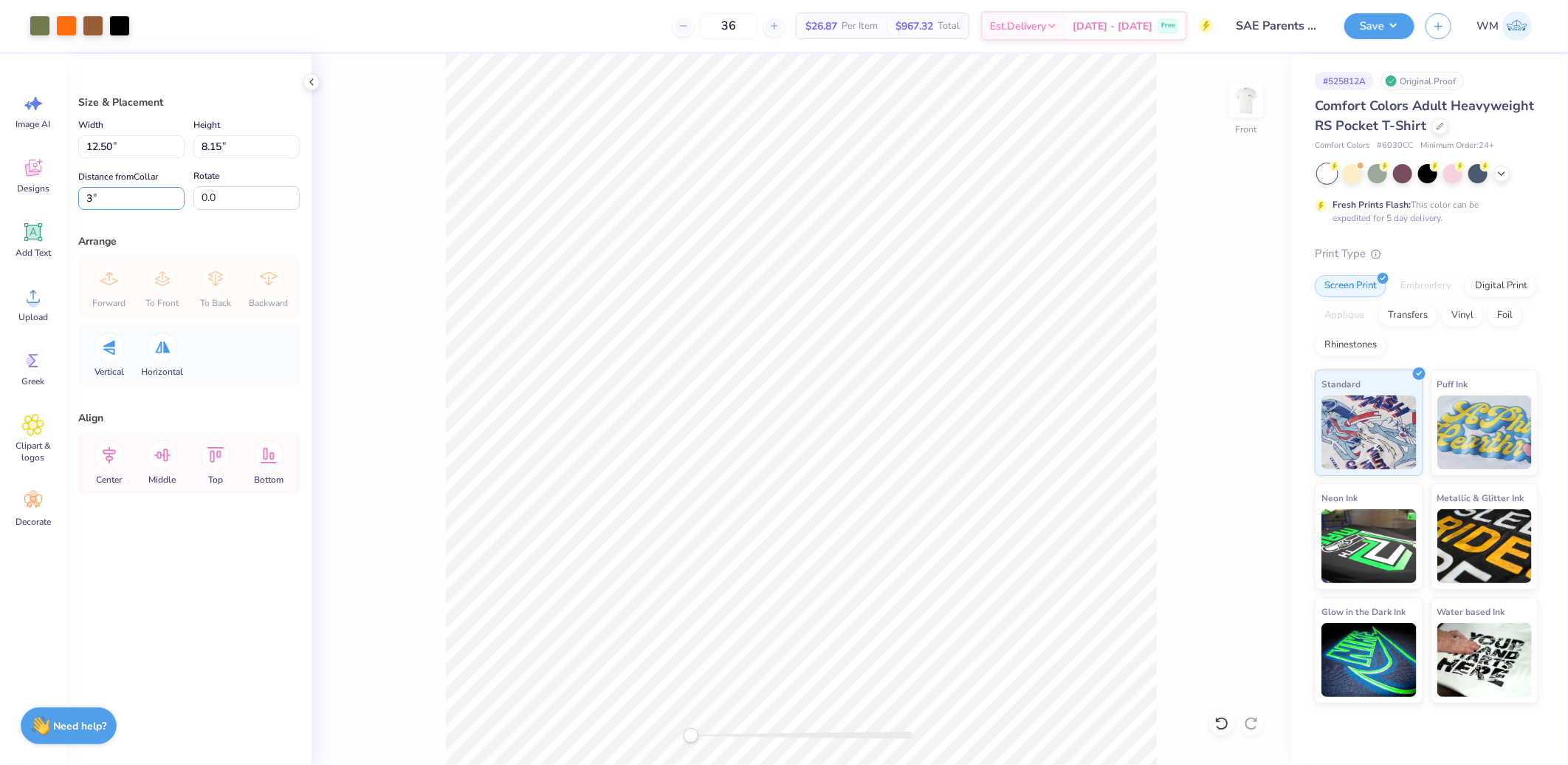
type input "3"
click at [107, 455] on icon at bounding box center [110, 455] width 29 height 29
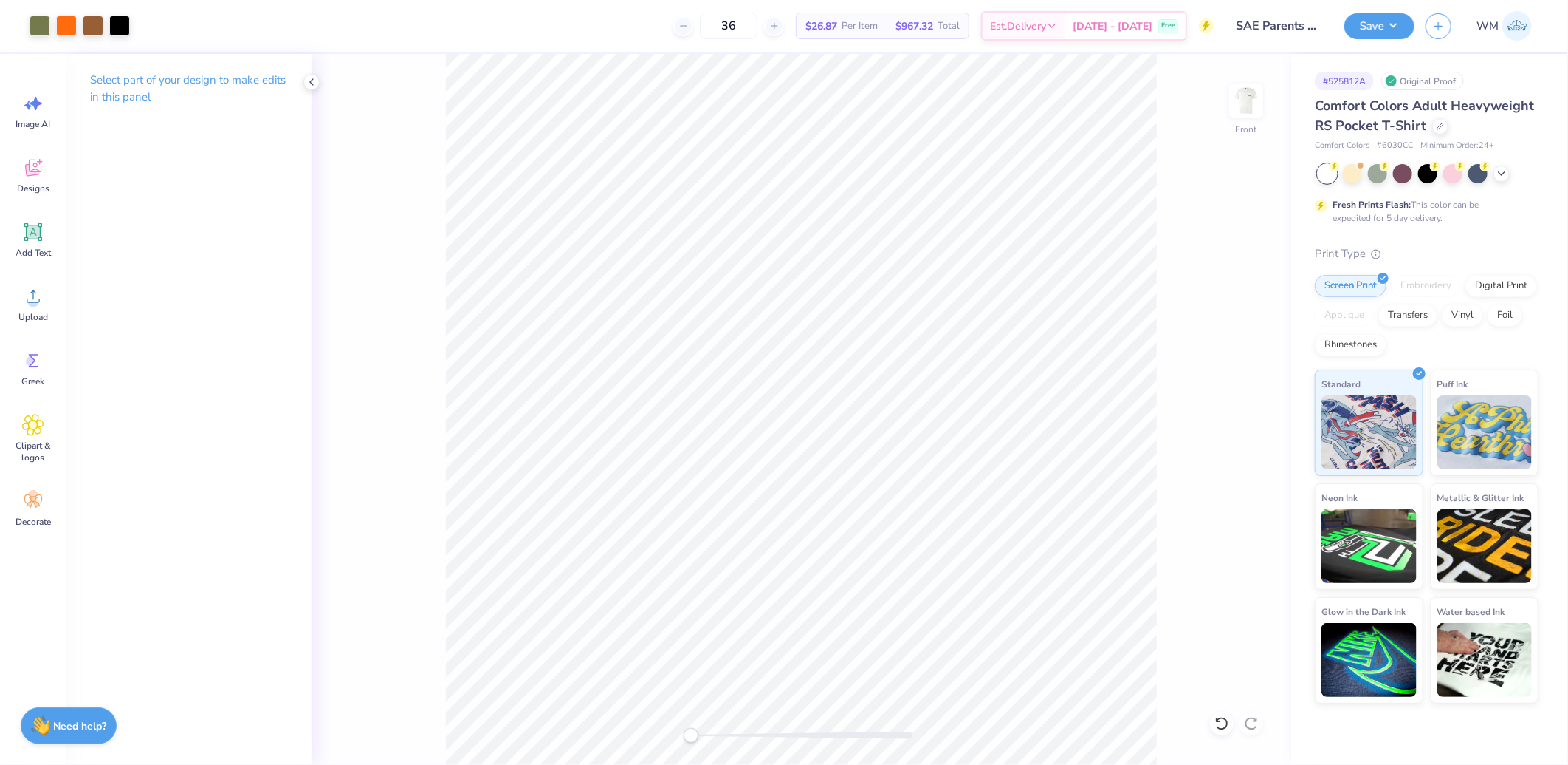
click at [1189, 515] on div "Front" at bounding box center [801, 410] width 980 height 711
click at [1396, 22] on button "Save" at bounding box center [1379, 24] width 70 height 26
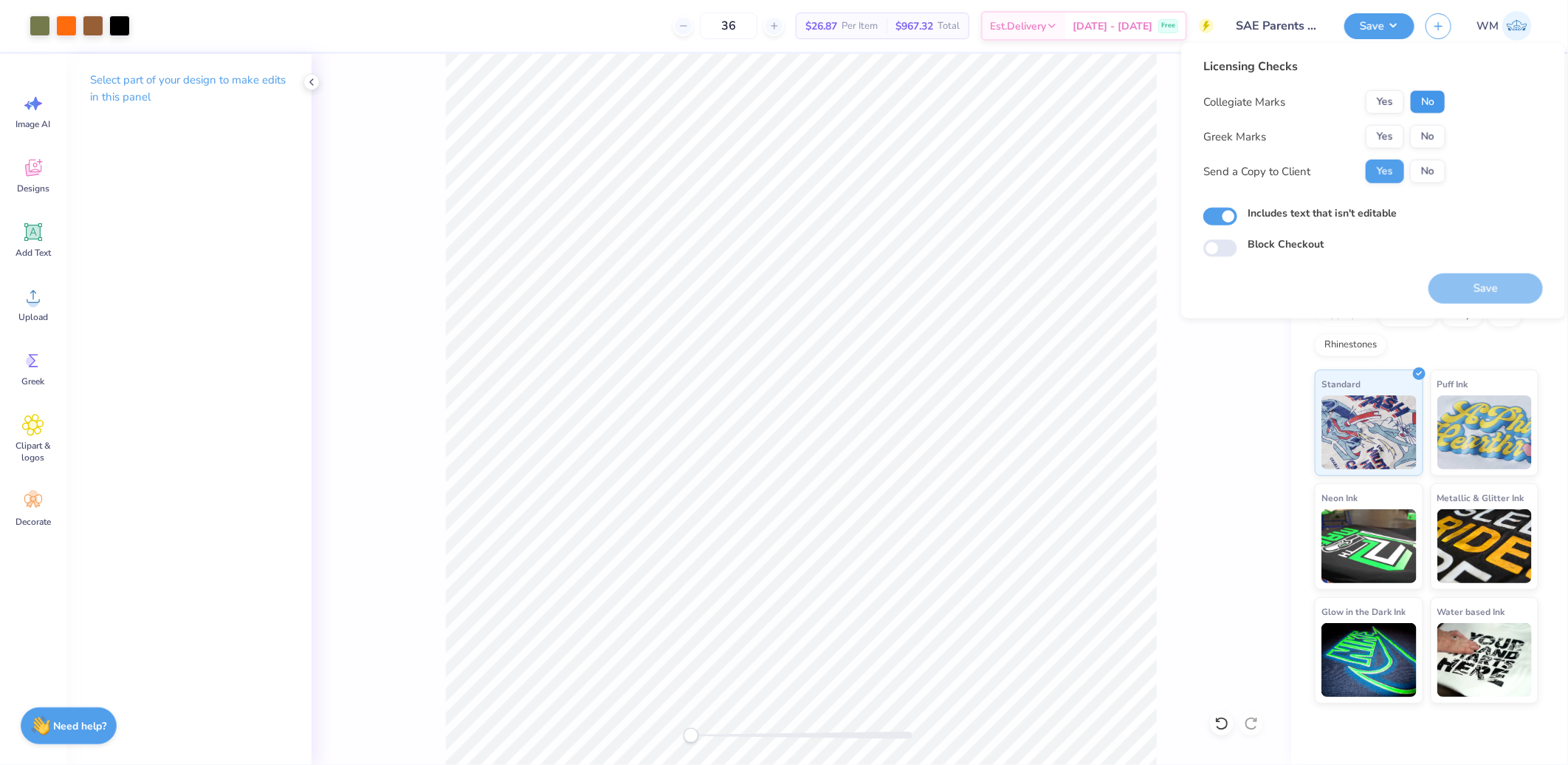
click at [1426, 106] on button "No" at bounding box center [1428, 102] width 36 height 24
click at [1385, 136] on button "Yes" at bounding box center [1386, 137] width 39 height 24
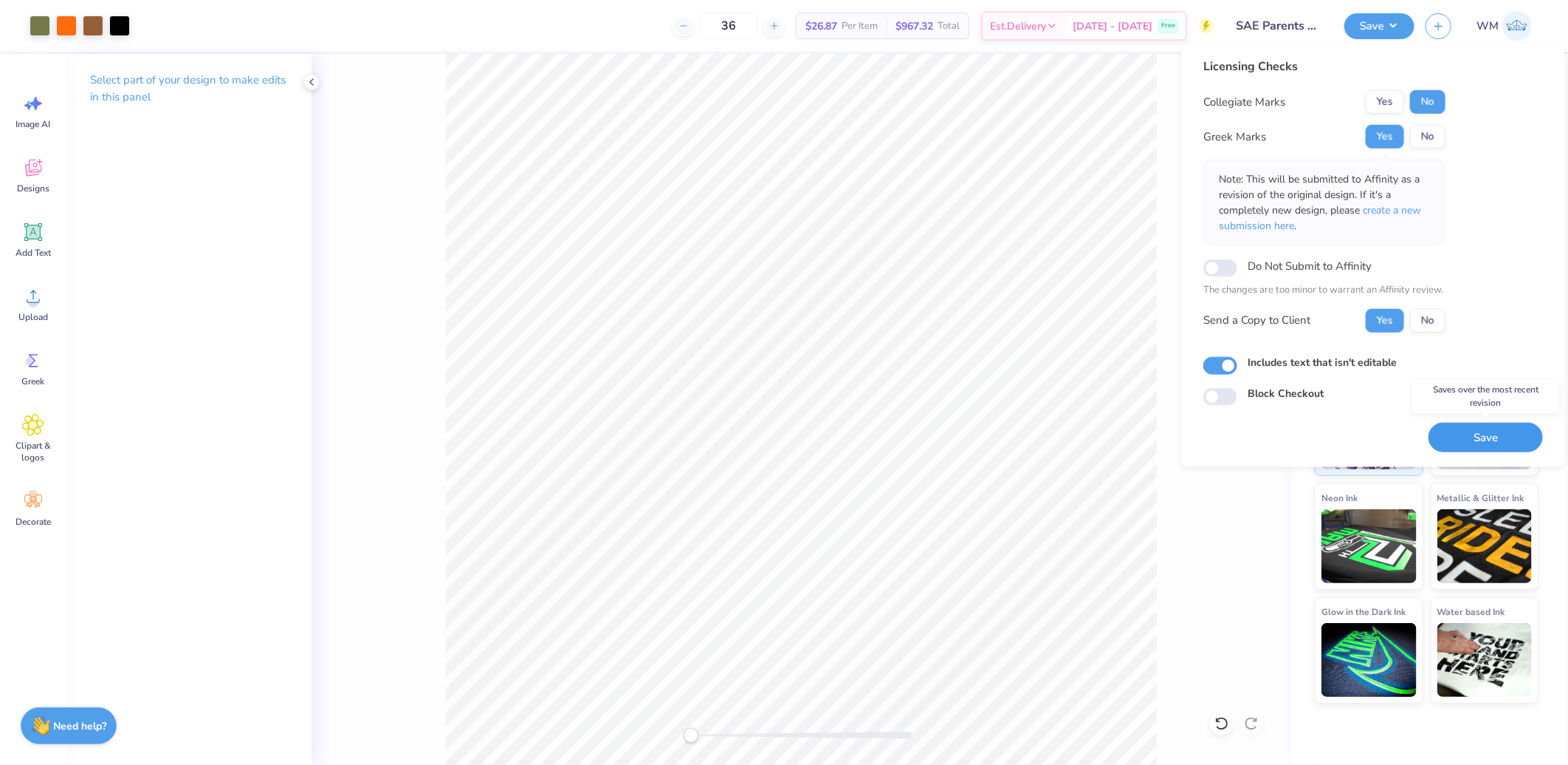
click at [1493, 441] on button "Save" at bounding box center [1486, 436] width 114 height 30
